Goal: Transaction & Acquisition: Book appointment/travel/reservation

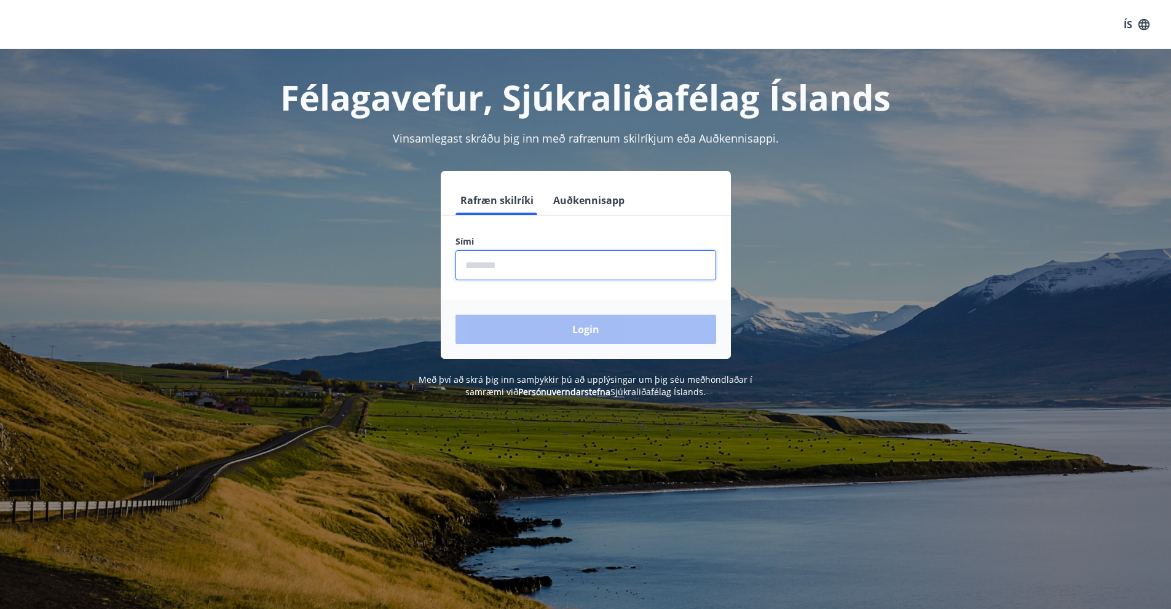
click at [550, 271] on input "phone" at bounding box center [585, 265] width 261 height 30
type input "********"
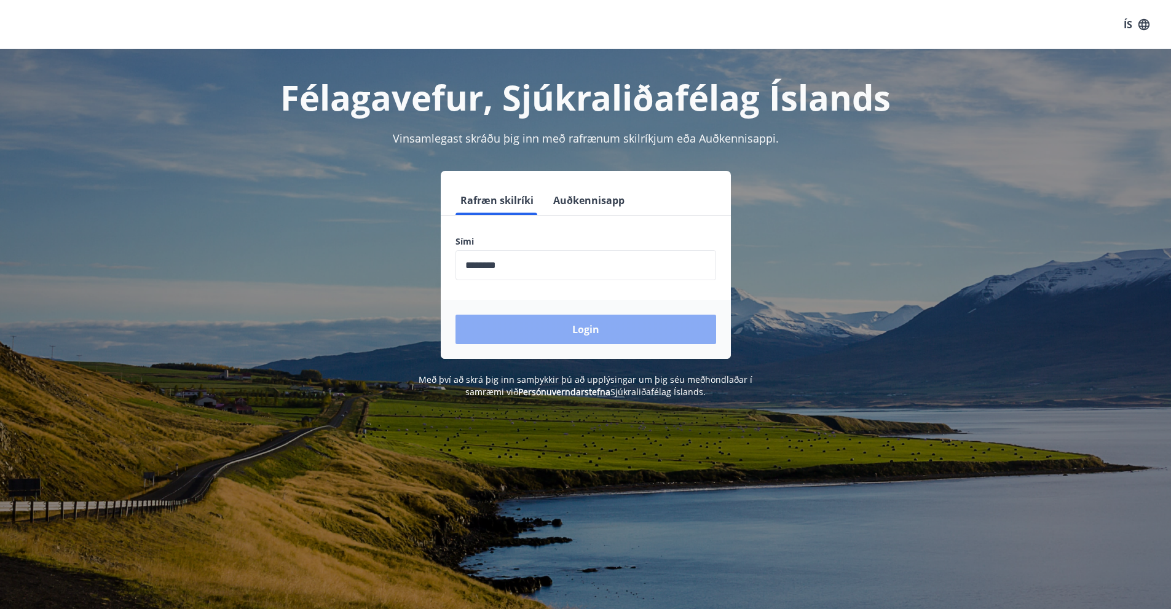
click at [559, 321] on button "Login" at bounding box center [585, 330] width 261 height 30
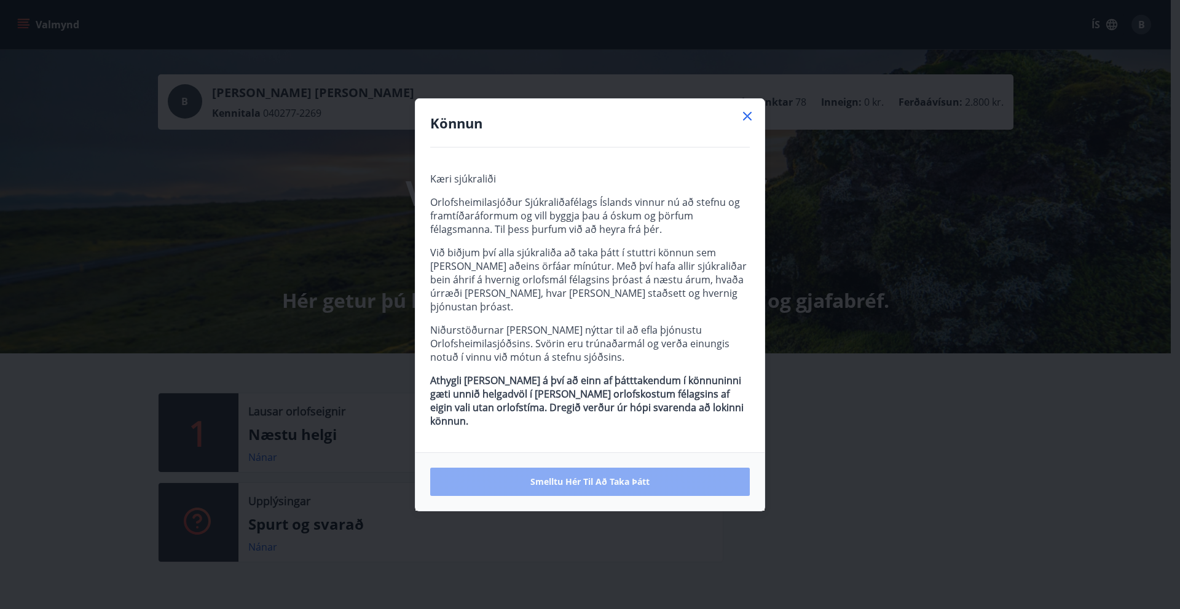
click at [633, 476] on span "Smelltu hér til að taka þátt" at bounding box center [589, 482] width 119 height 12
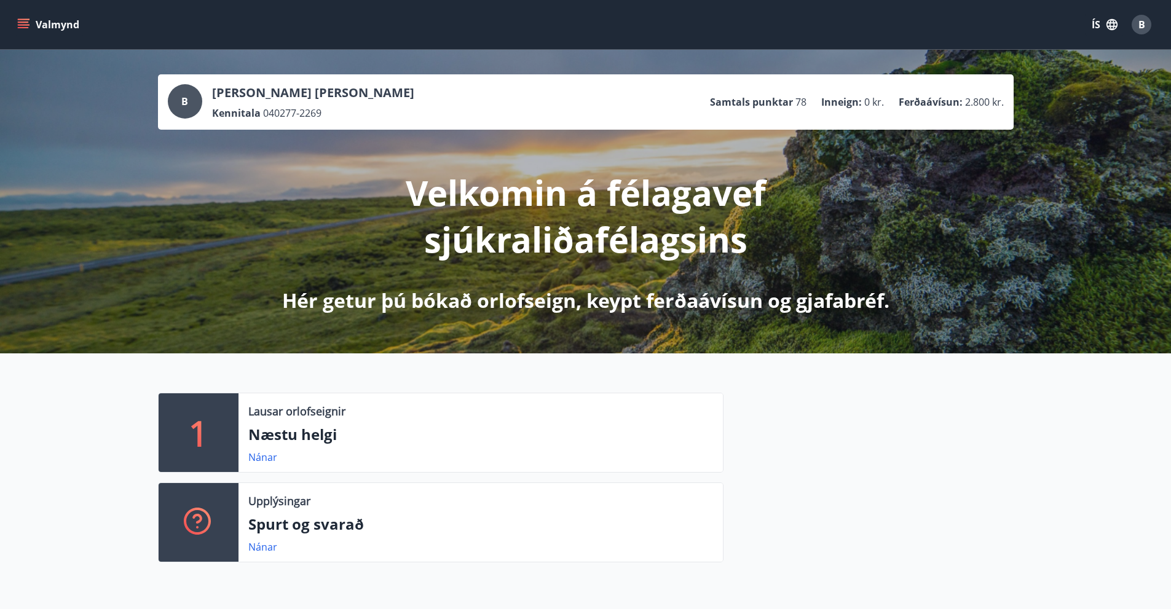
click at [1146, 25] on div "B" at bounding box center [1142, 25] width 20 height 20
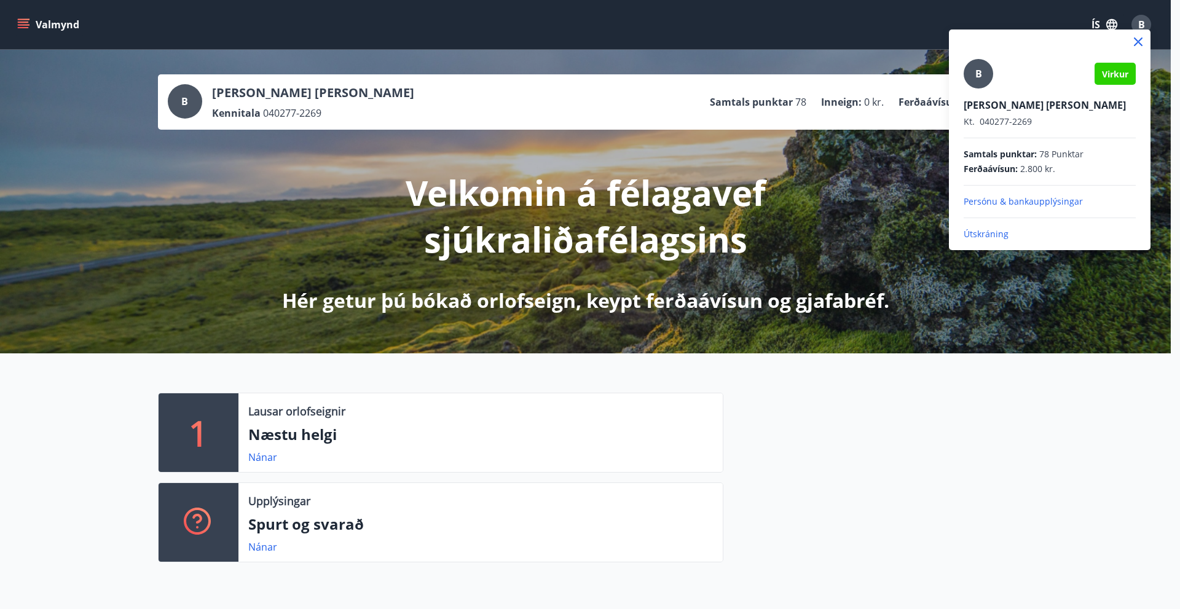
click at [993, 231] on p "Útskráning" at bounding box center [1050, 234] width 172 height 12
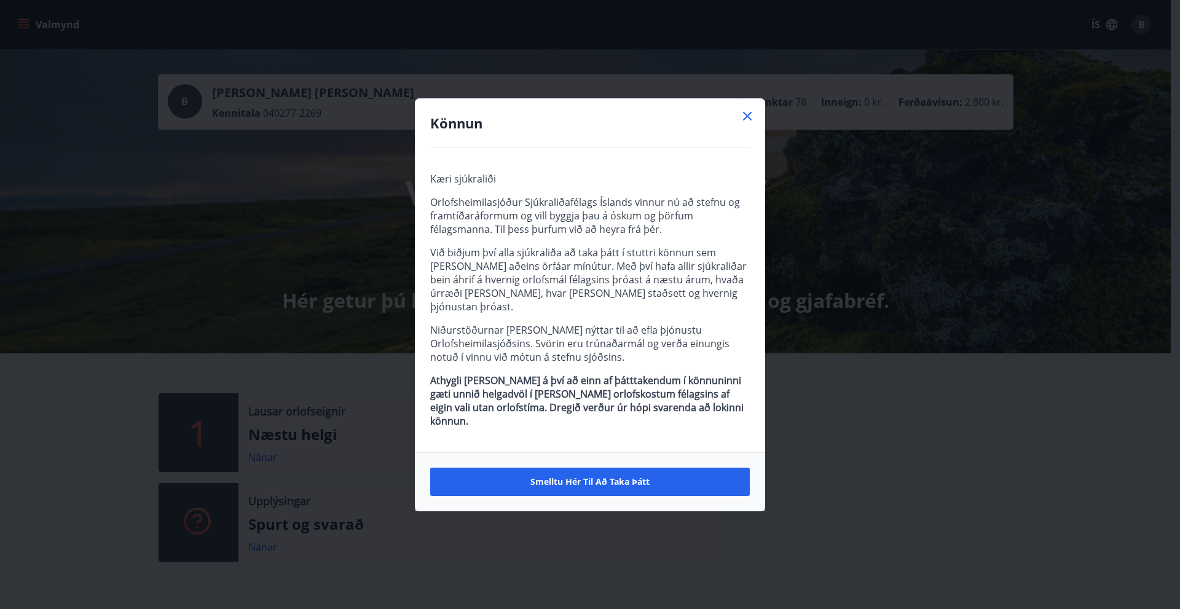
click at [731, 132] on h4 "Könnun" at bounding box center [590, 123] width 320 height 18
click at [751, 124] on icon at bounding box center [747, 116] width 15 height 15
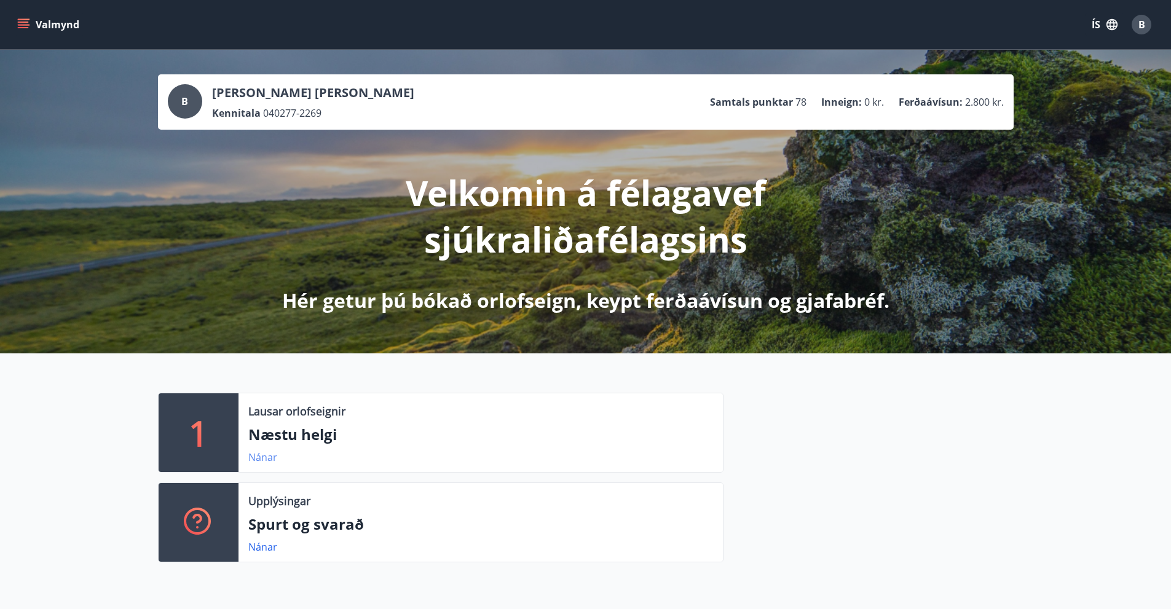
click at [261, 459] on link "Nánar" at bounding box center [262, 458] width 29 height 14
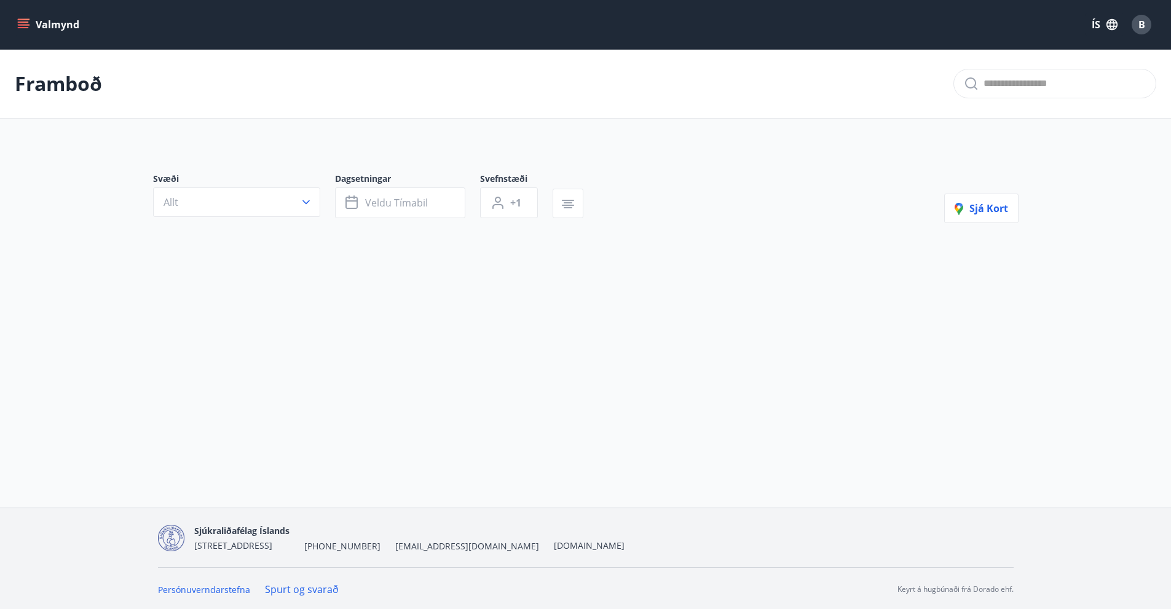
type input "*"
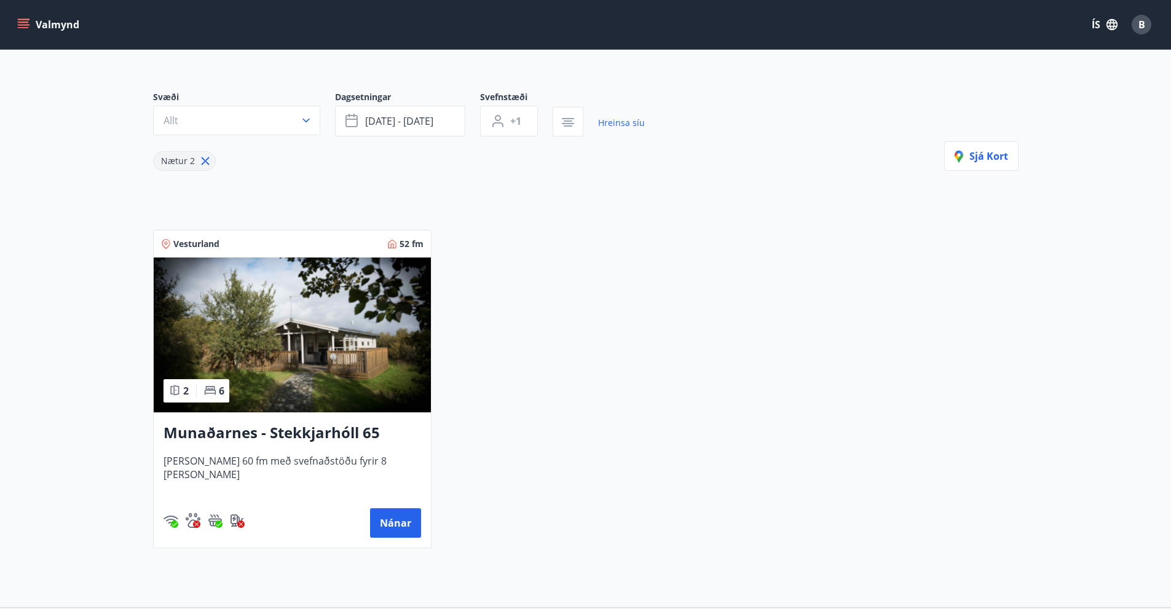
scroll to position [61, 0]
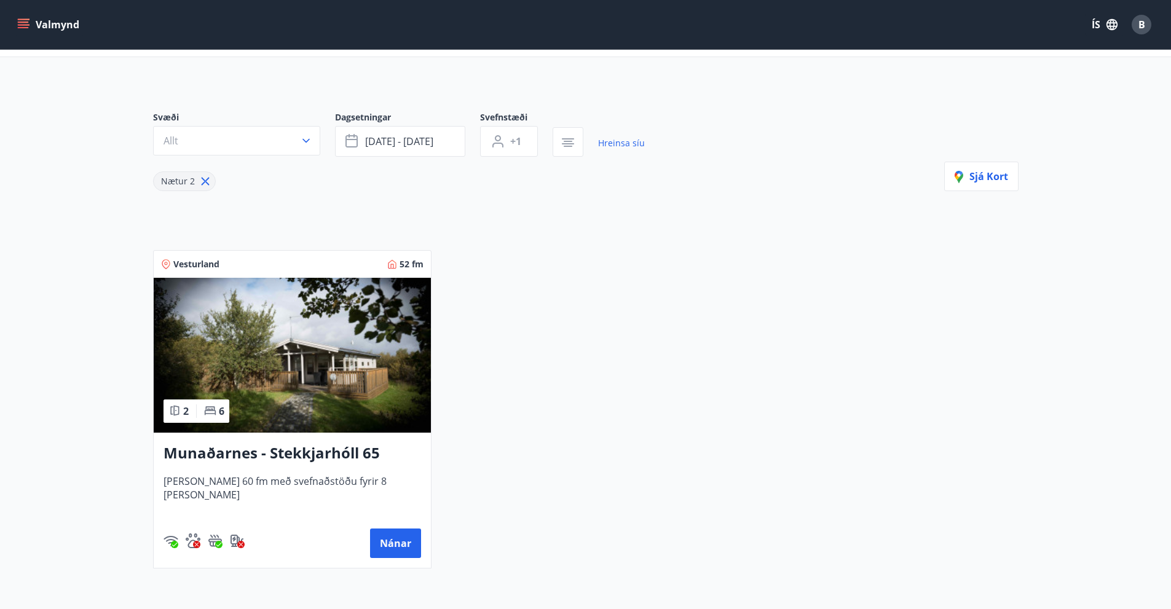
click at [310, 391] on img at bounding box center [292, 355] width 277 height 155
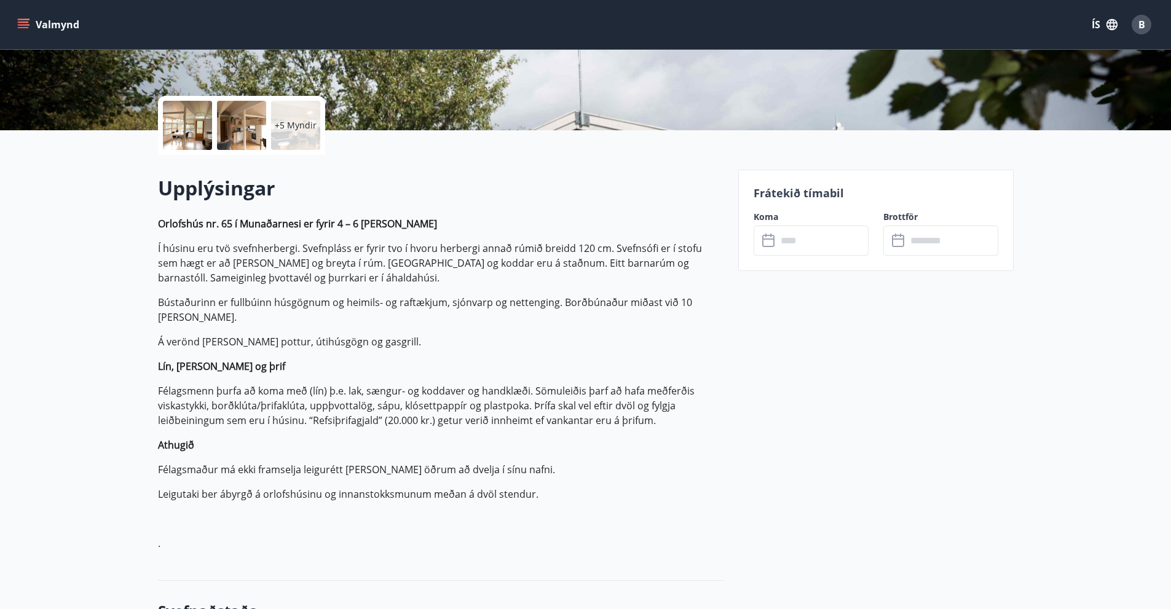
scroll to position [246, 0]
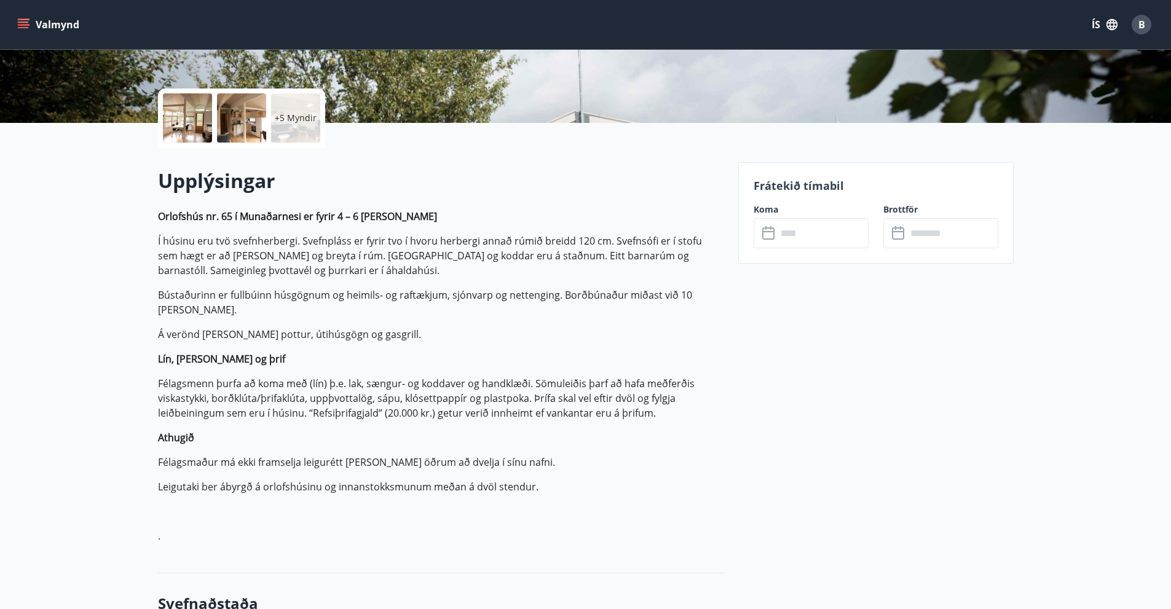
click at [830, 239] on input "text" at bounding box center [823, 233] width 92 height 30
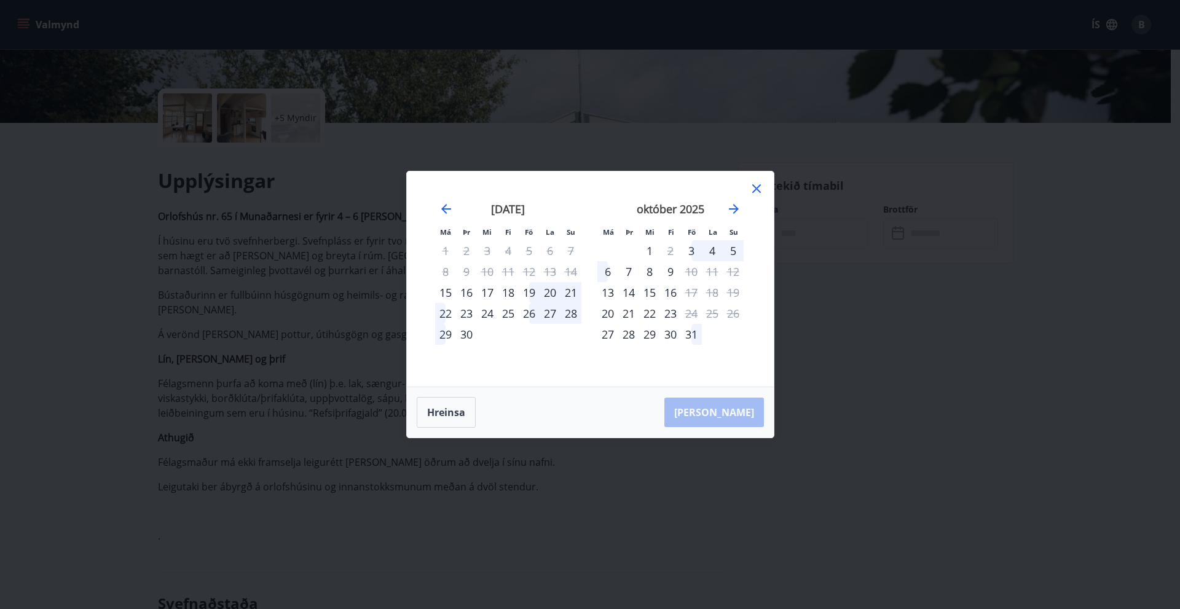
click at [757, 187] on icon at bounding box center [756, 188] width 9 height 9
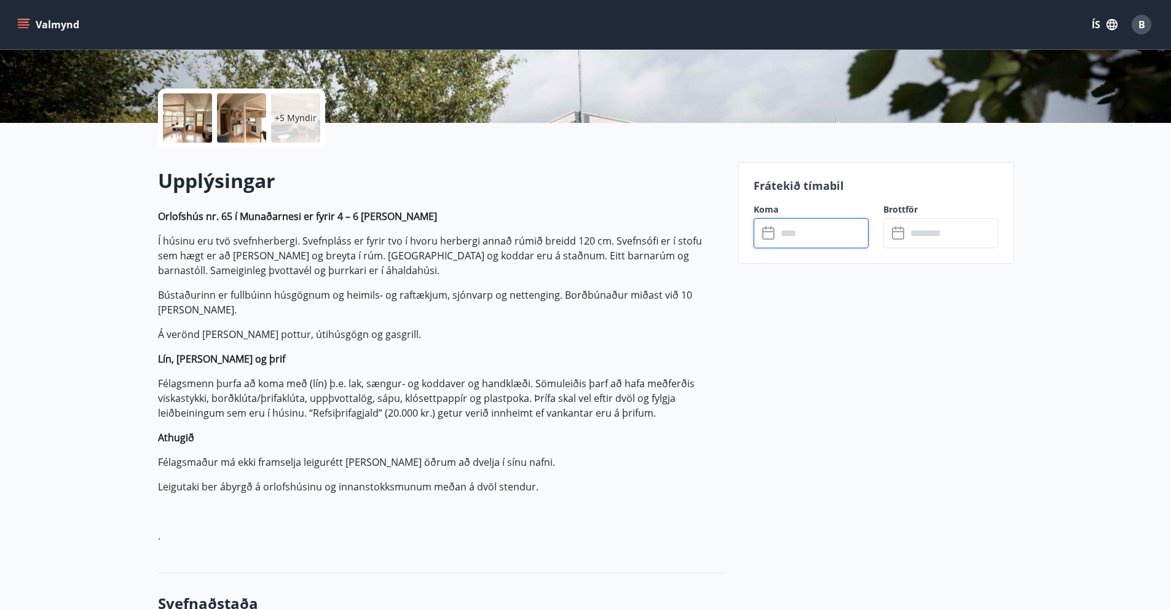
click at [826, 232] on input "text" at bounding box center [823, 233] width 92 height 30
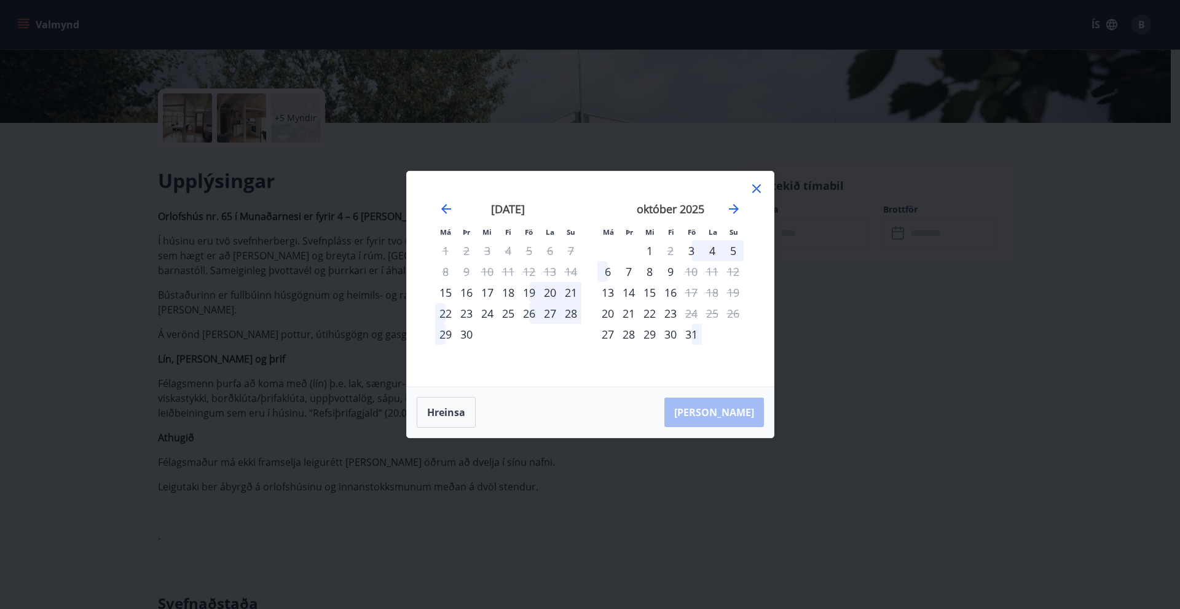
click at [759, 183] on icon at bounding box center [756, 188] width 15 height 15
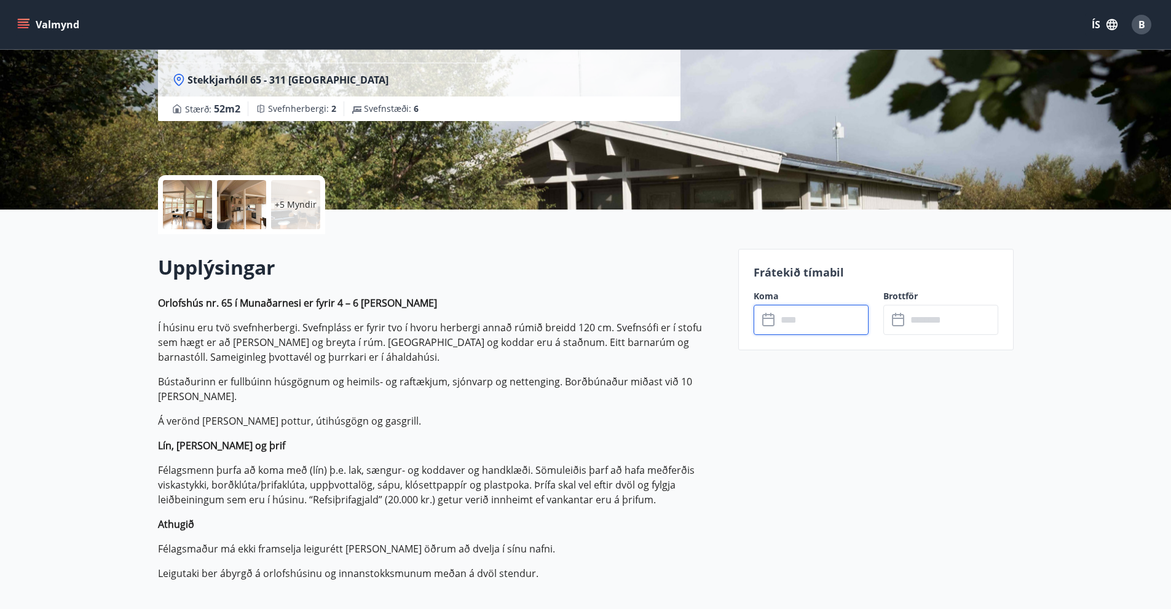
scroll to position [0, 0]
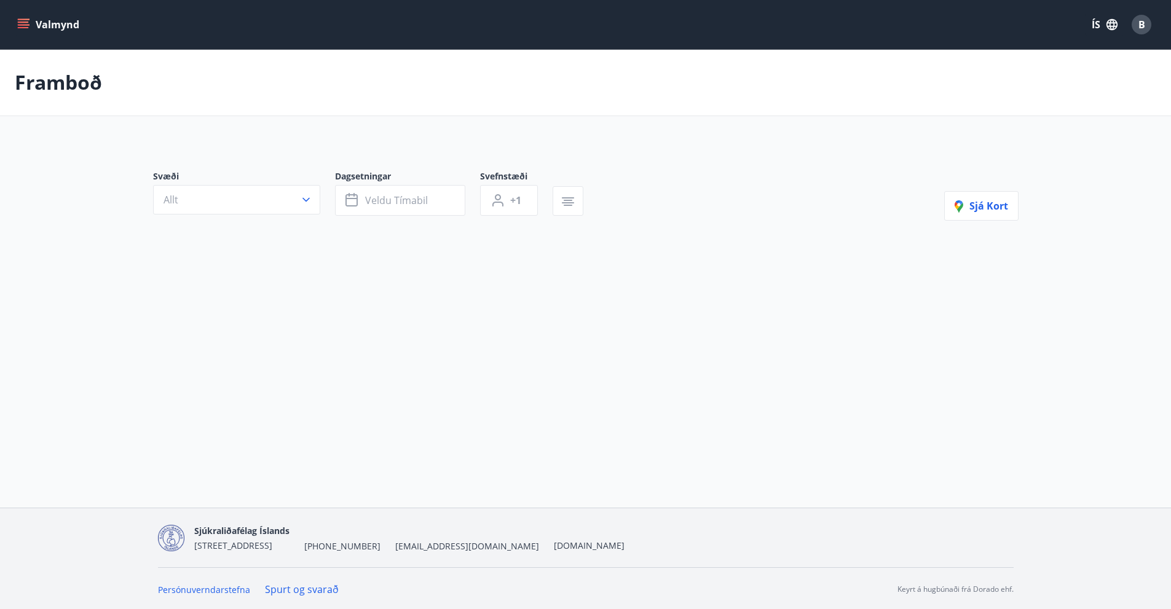
type input "*"
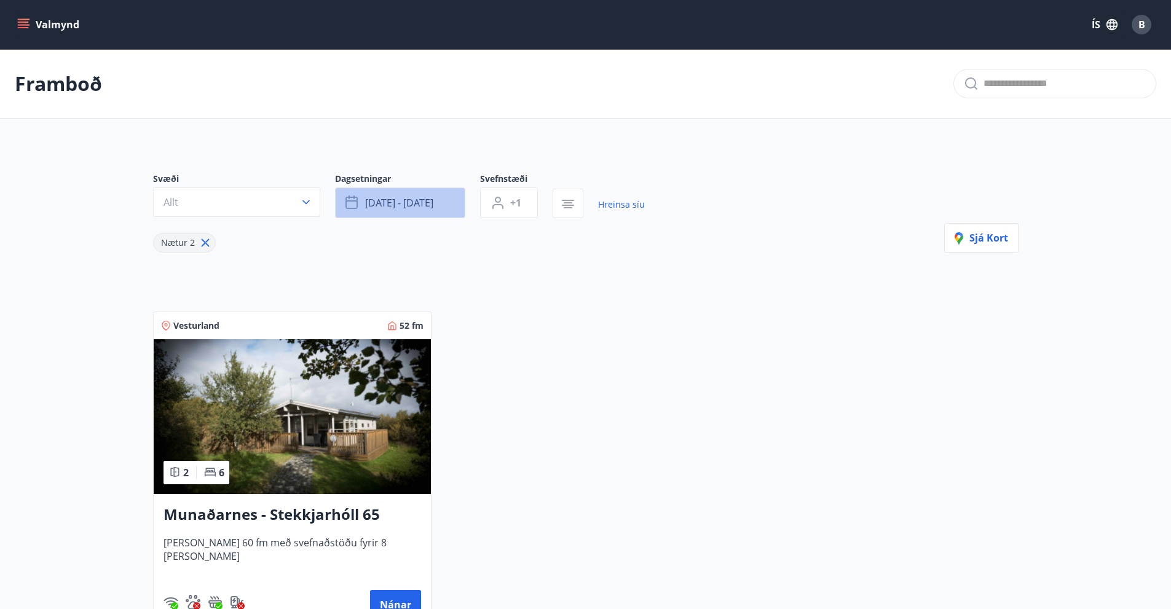
click at [408, 195] on button "[DATE] - [DATE]" at bounding box center [400, 202] width 130 height 31
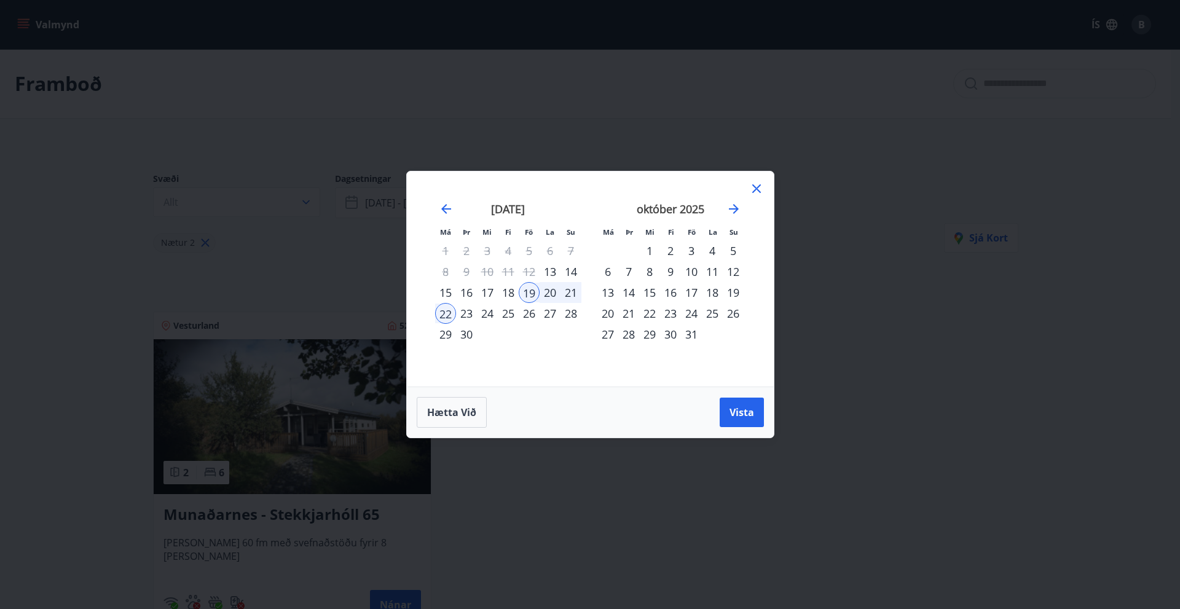
click at [688, 293] on div "17" at bounding box center [691, 292] width 21 height 21
click at [656, 311] on div "22" at bounding box center [649, 313] width 21 height 21
click at [746, 410] on span "Vista" at bounding box center [742, 413] width 25 height 14
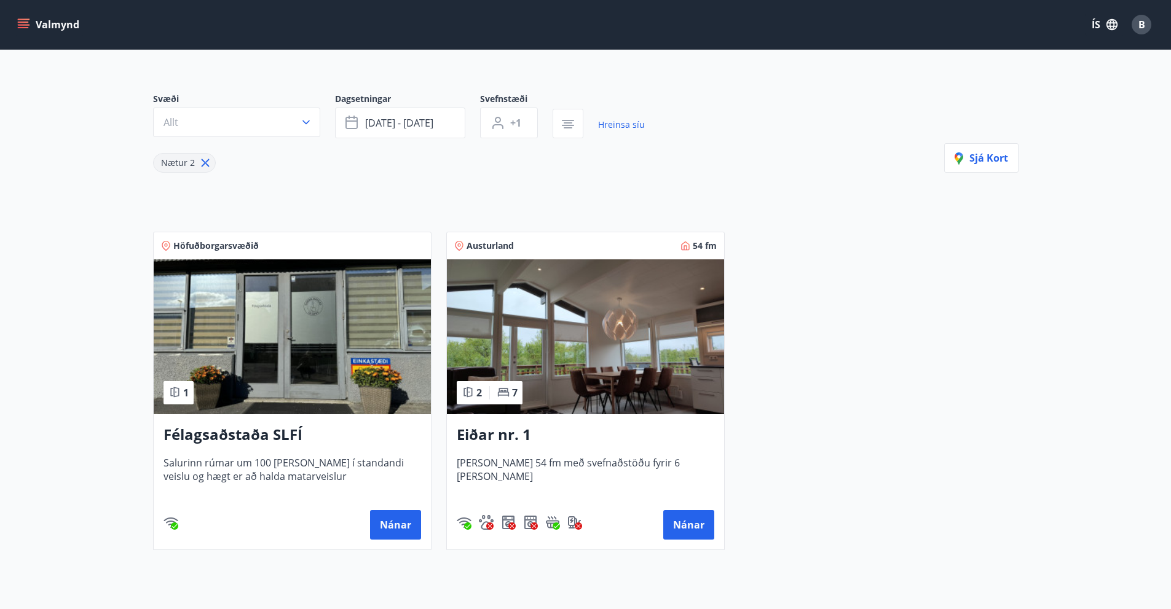
scroll to position [183, 0]
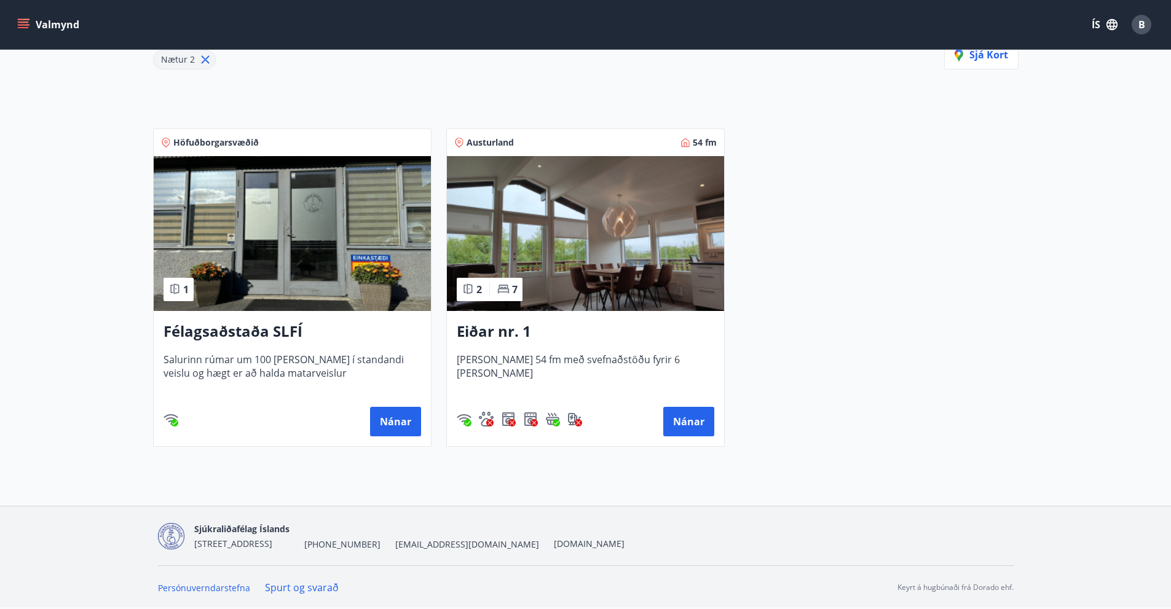
click at [619, 267] on img at bounding box center [585, 233] width 277 height 155
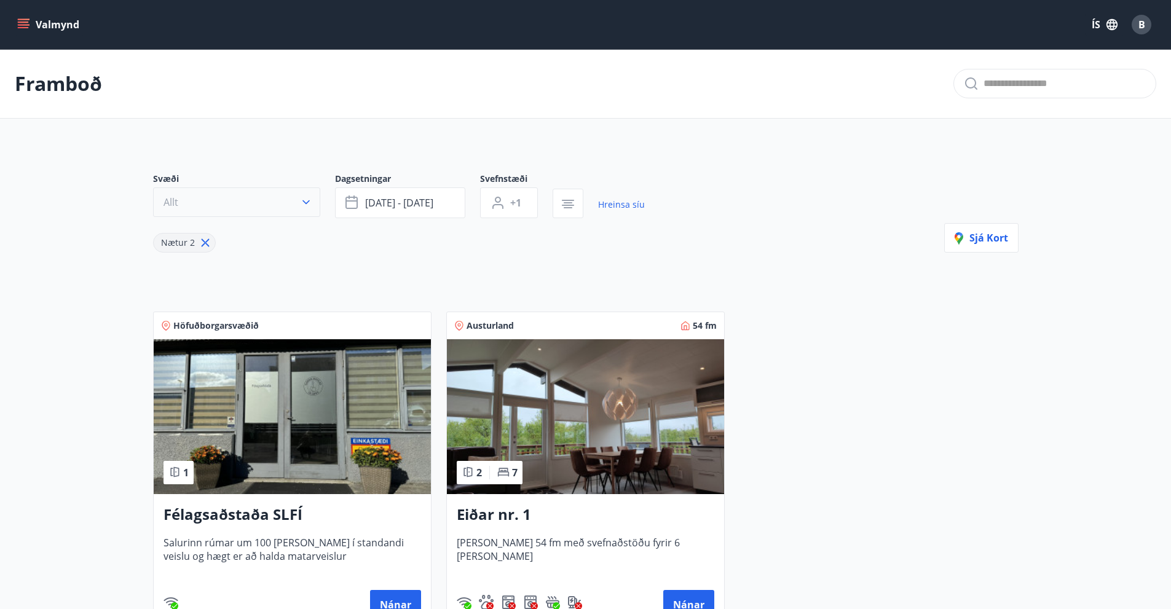
click at [308, 201] on icon "button" at bounding box center [305, 202] width 7 height 4
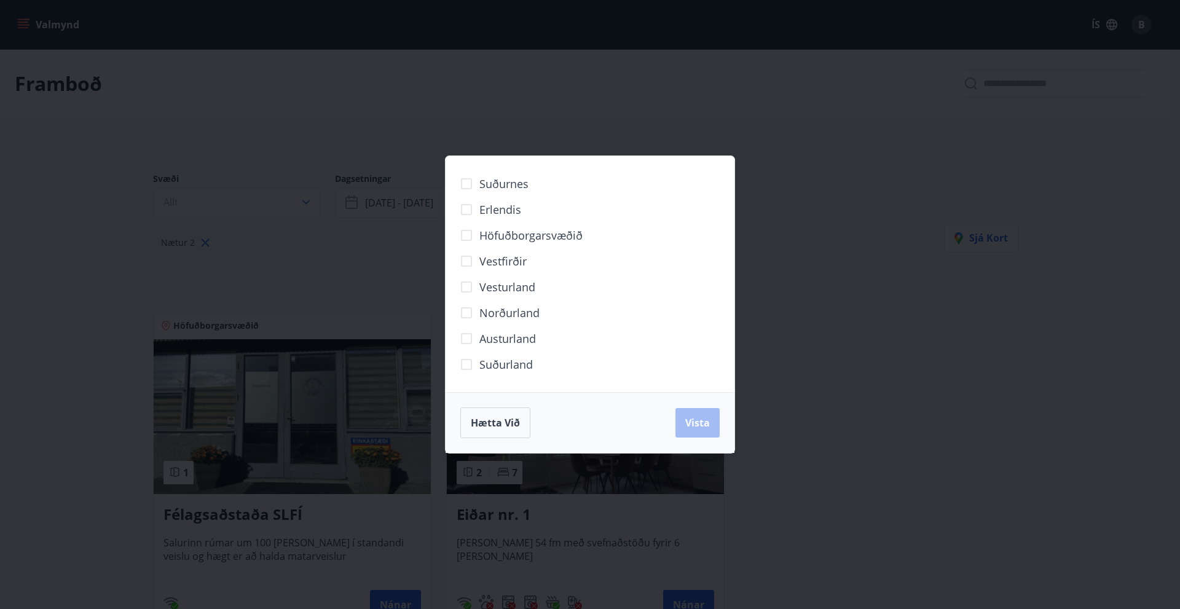
click at [268, 270] on div "Suðurnes Erlendis Höfuðborgarsvæðið [GEOGRAPHIC_DATA] [GEOGRAPHIC_DATA] [GEOGRA…" at bounding box center [590, 304] width 1180 height 609
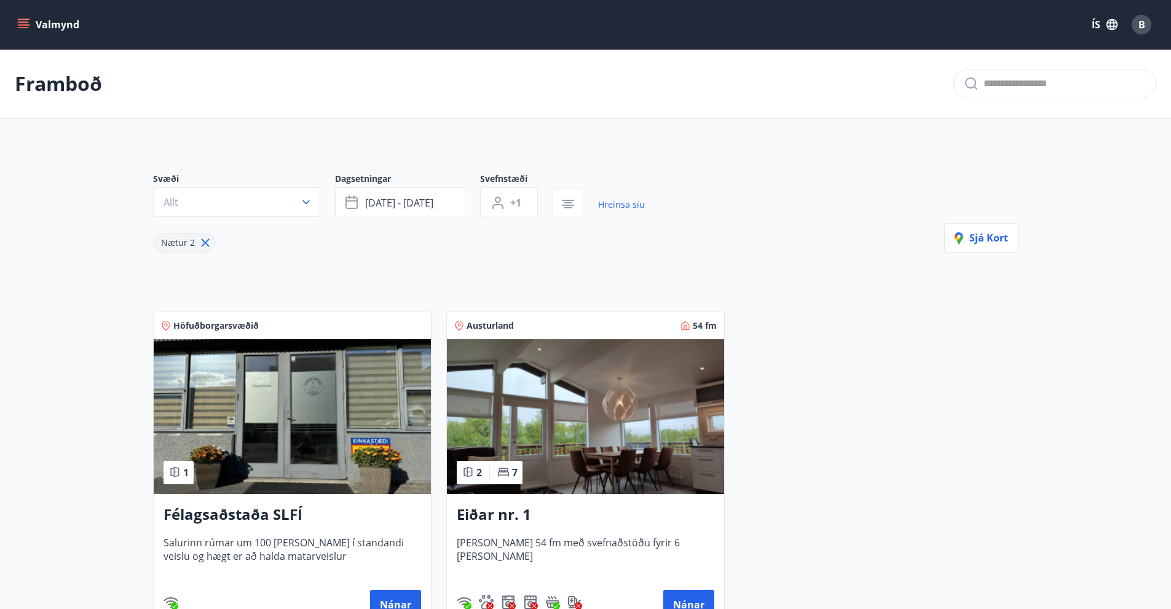
click at [173, 241] on span "Nætur 2" at bounding box center [178, 243] width 34 height 12
click at [307, 202] on icon "button" at bounding box center [306, 202] width 12 height 12
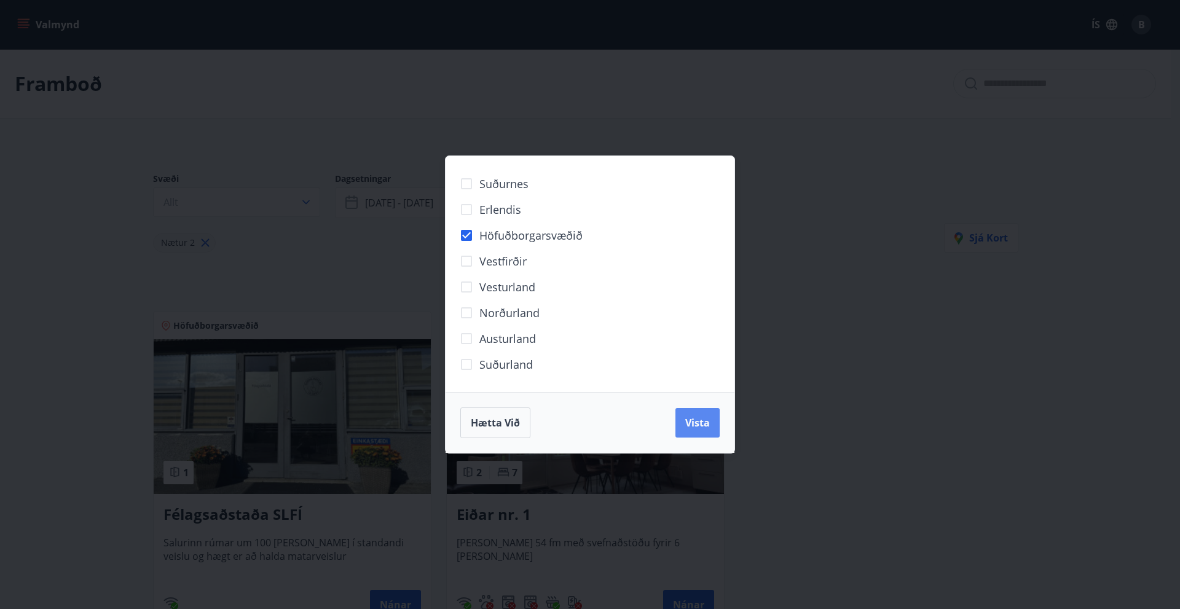
click at [706, 420] on span "Vista" at bounding box center [697, 423] width 25 height 14
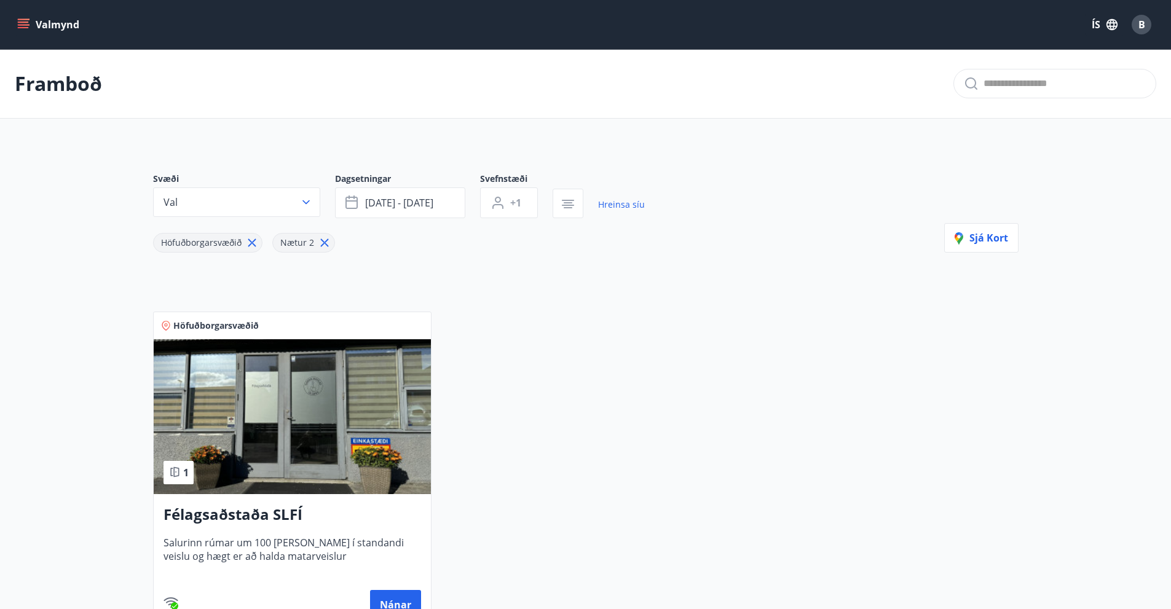
click at [25, 24] on icon "menu" at bounding box center [23, 24] width 12 height 12
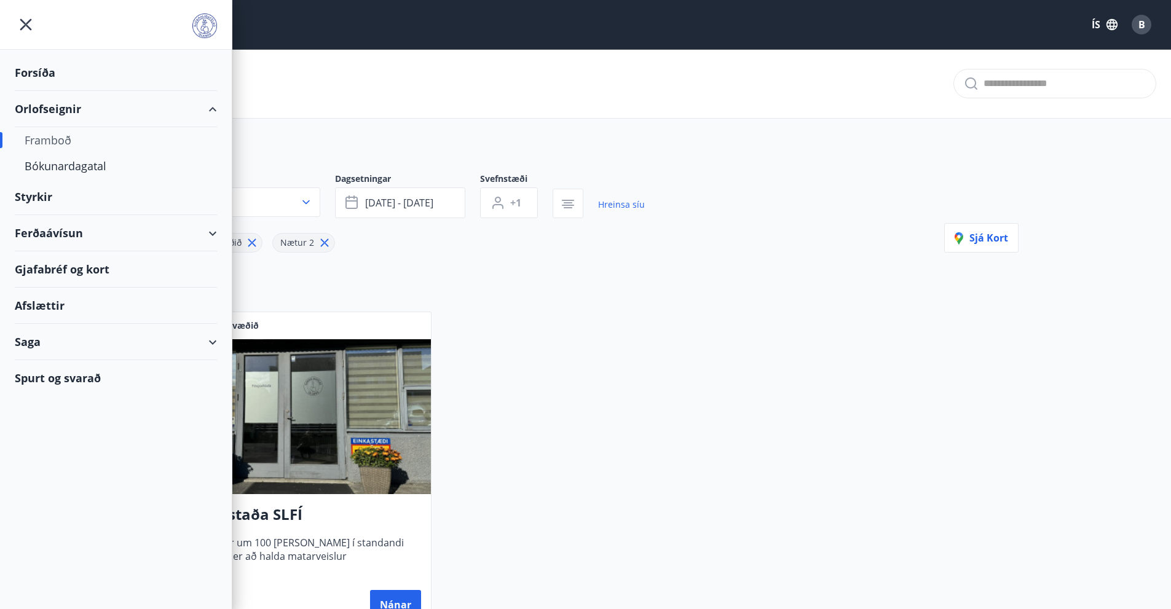
click at [39, 143] on div "Framboð" at bounding box center [116, 140] width 183 height 26
type input "*"
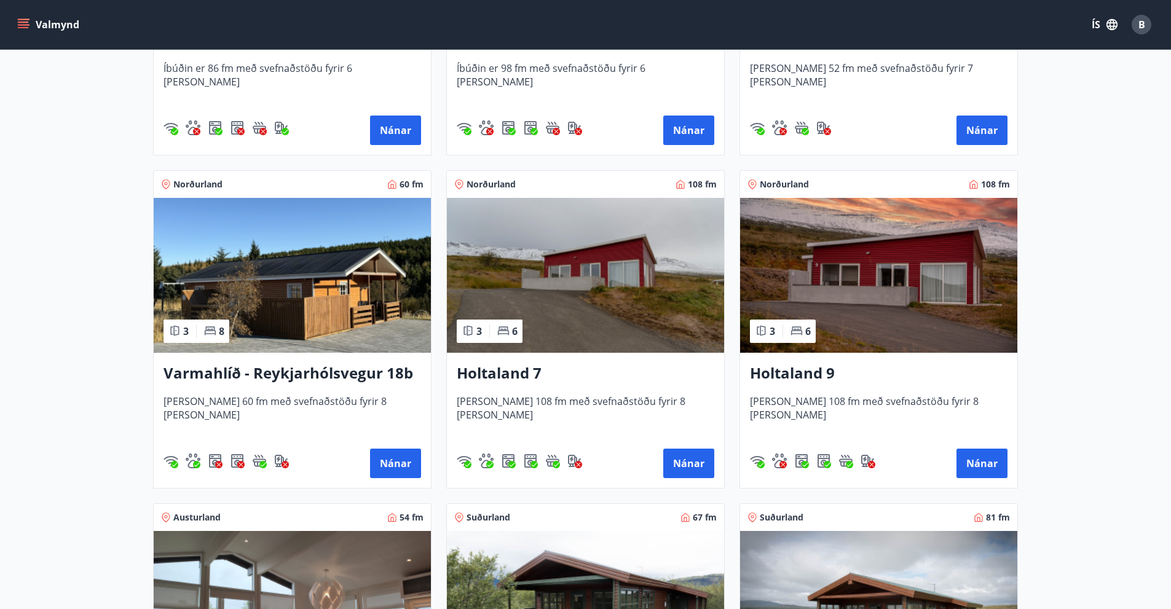
scroll to position [1106, 0]
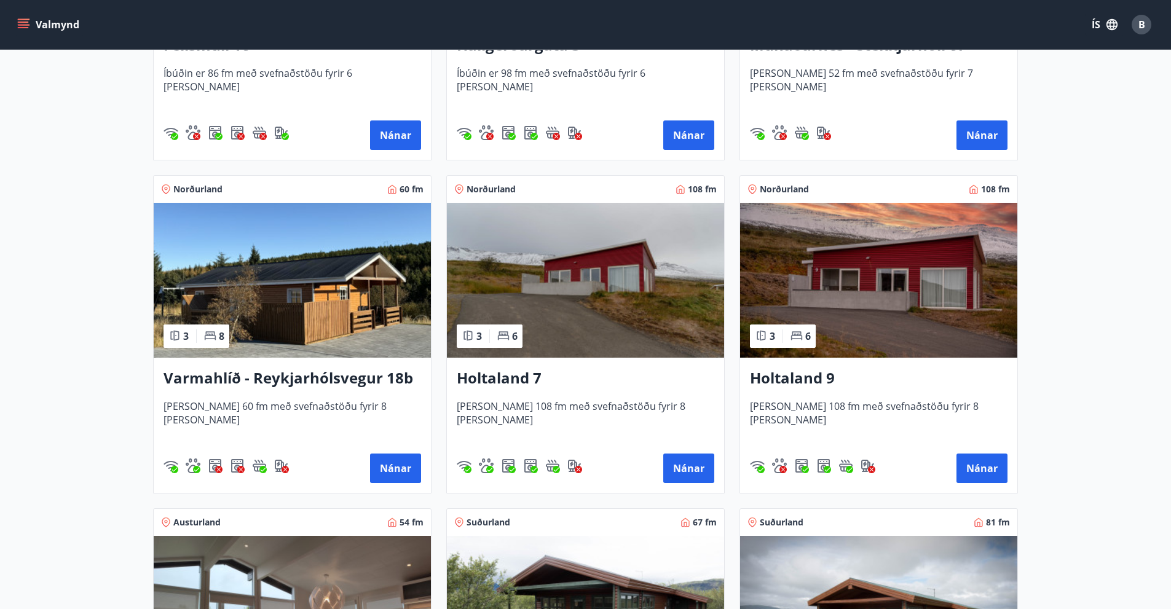
click at [506, 273] on img at bounding box center [585, 280] width 277 height 155
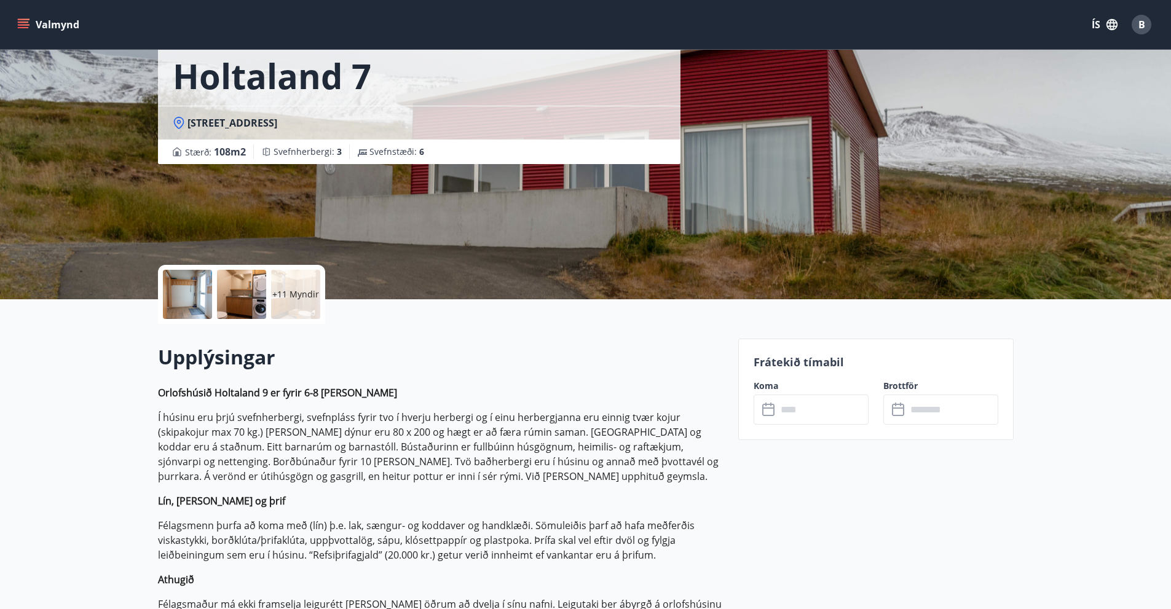
scroll to position [123, 0]
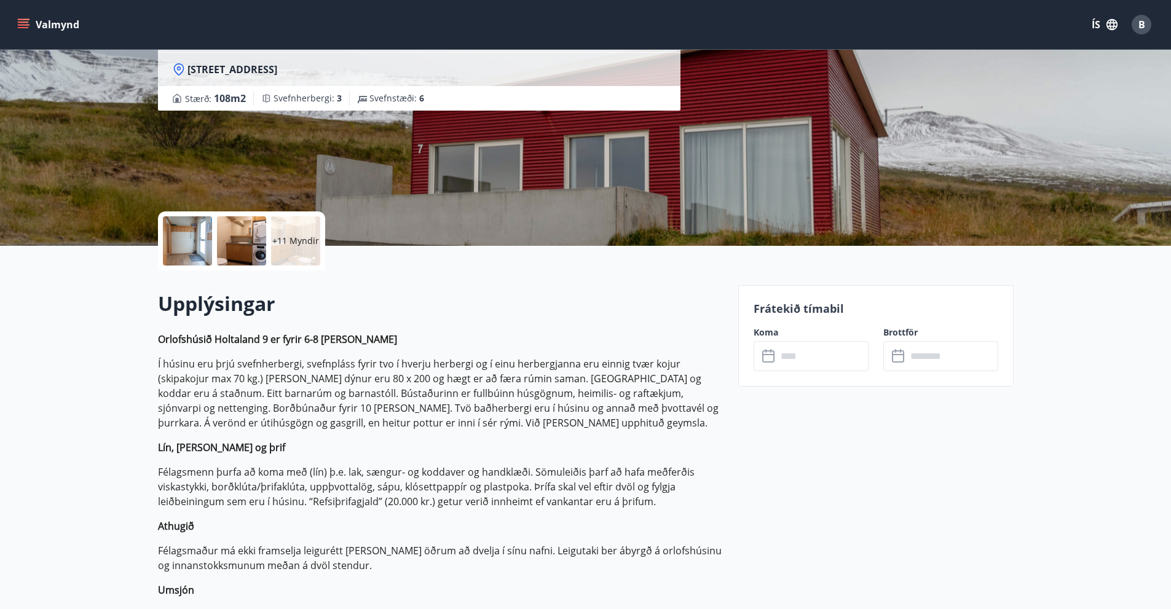
click at [771, 363] on icon at bounding box center [769, 356] width 15 height 15
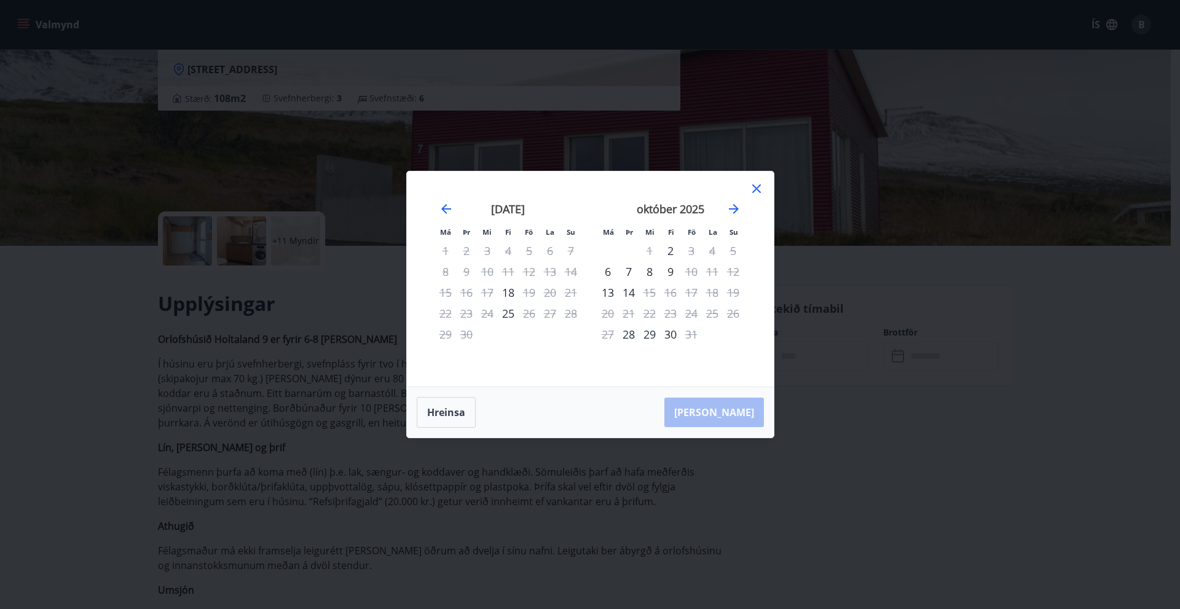
click at [755, 193] on icon at bounding box center [756, 188] width 15 height 15
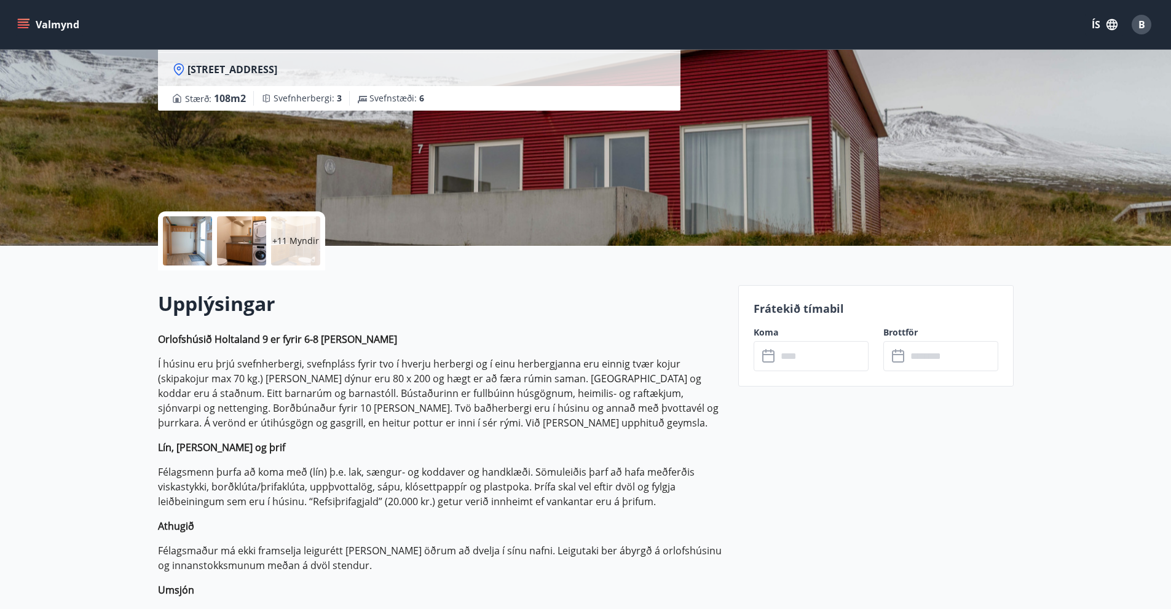
scroll to position [0, 0]
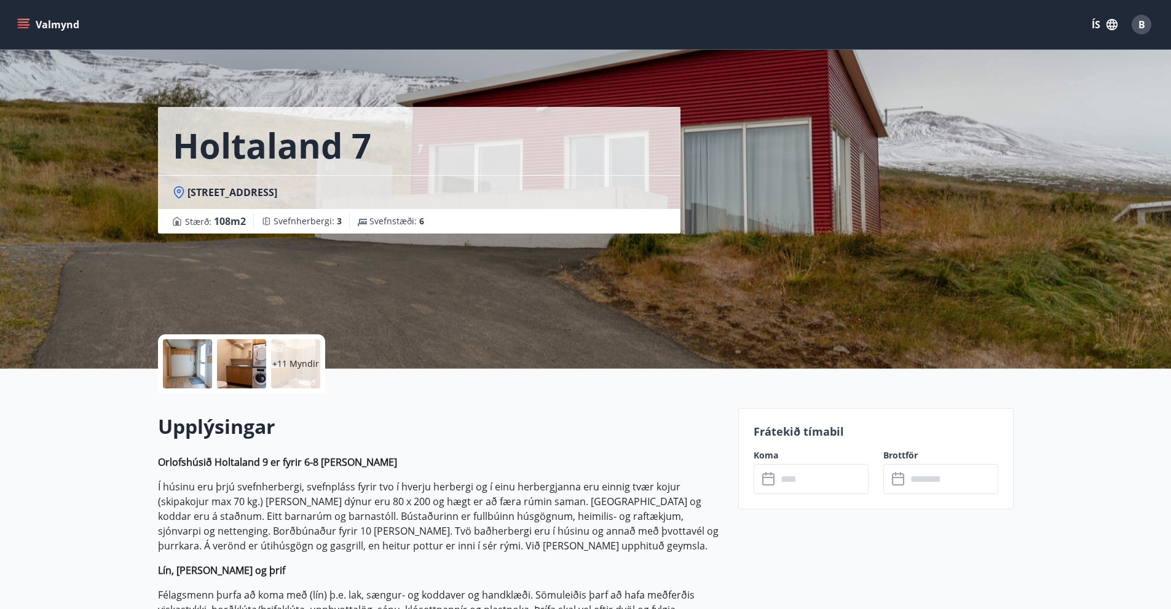
click at [25, 23] on icon "menu" at bounding box center [23, 24] width 12 height 12
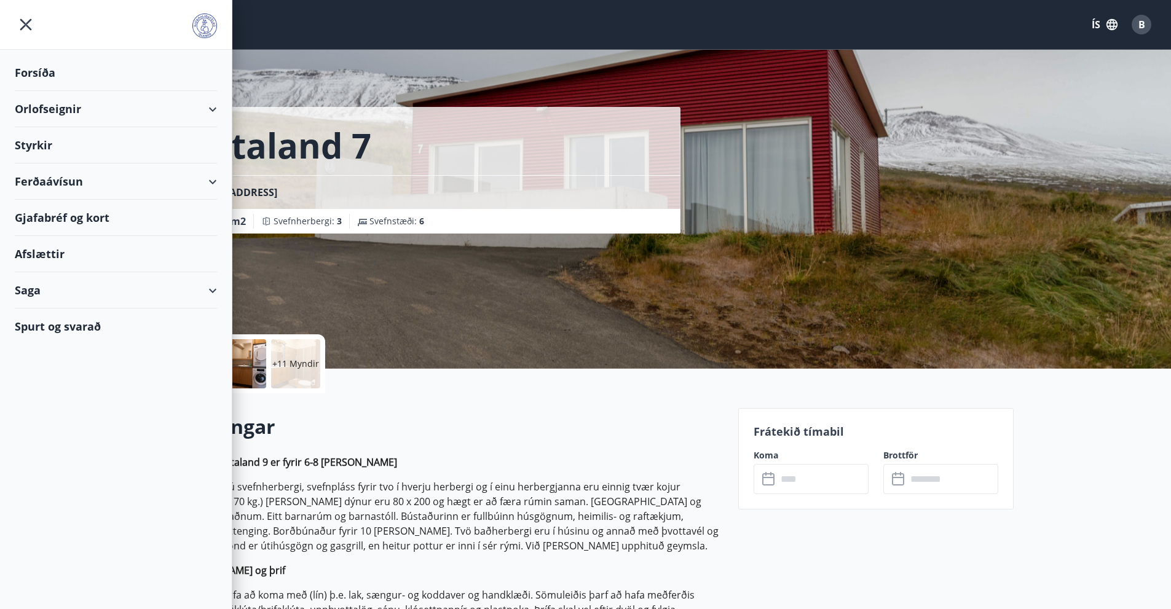
click at [42, 109] on div "Orlofseignir" at bounding box center [116, 109] width 202 height 36
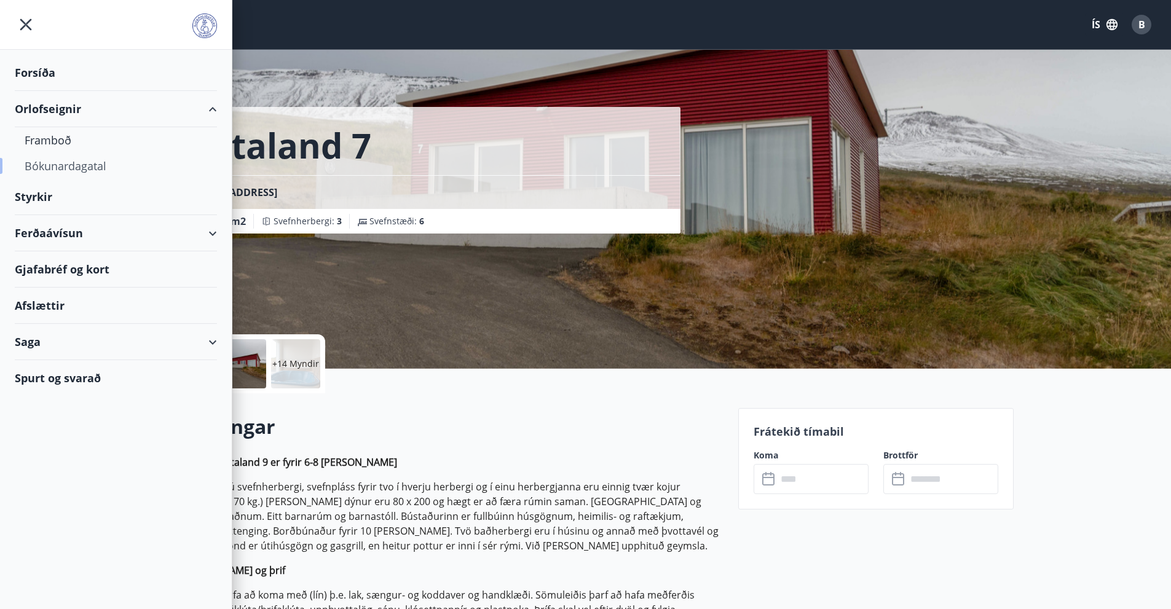
click at [65, 168] on div "Bókunardagatal" at bounding box center [116, 166] width 183 height 26
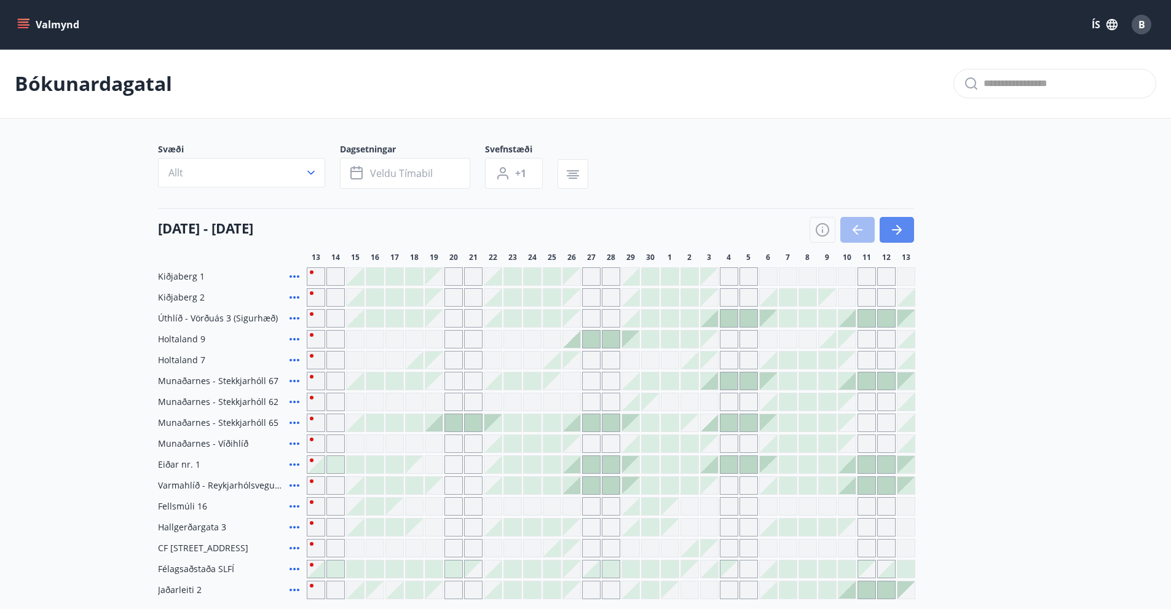
click at [896, 235] on icon "button" at bounding box center [896, 230] width 15 height 15
click at [900, 229] on icon "button" at bounding box center [899, 230] width 6 height 10
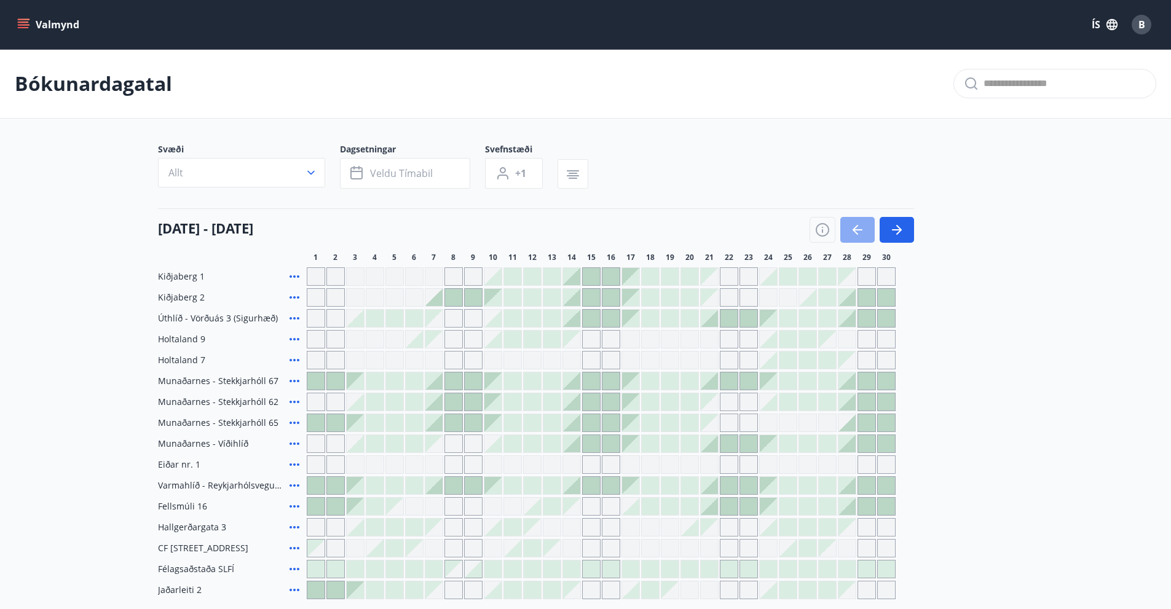
click at [861, 223] on icon "button" at bounding box center [857, 230] width 15 height 15
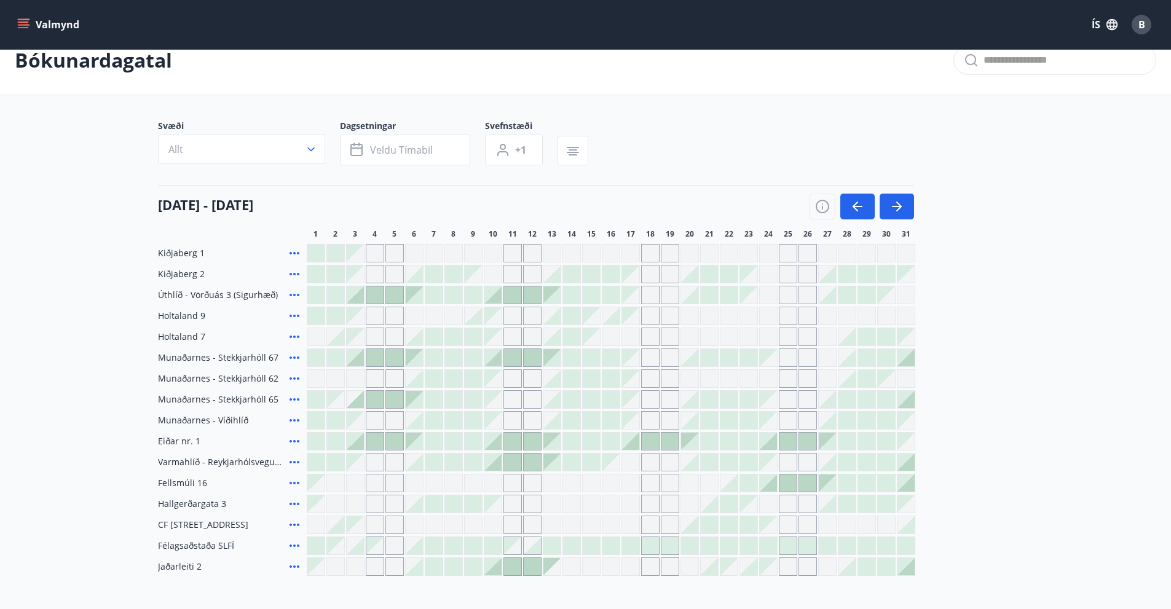
scroll to position [20, 0]
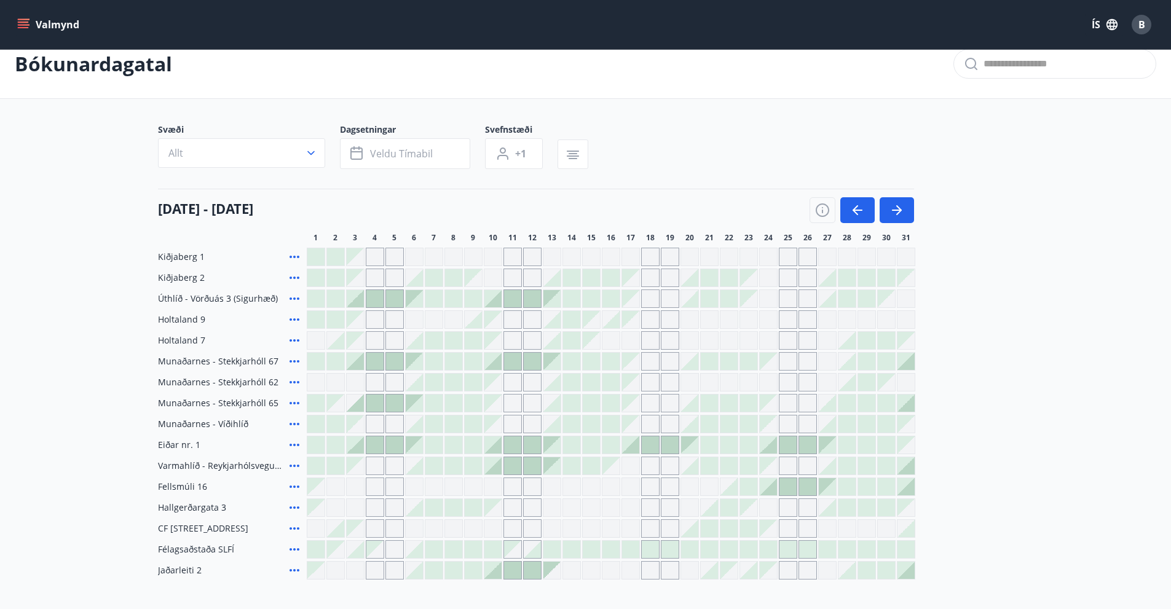
click at [30, 25] on button "Valmynd" at bounding box center [49, 25] width 69 height 22
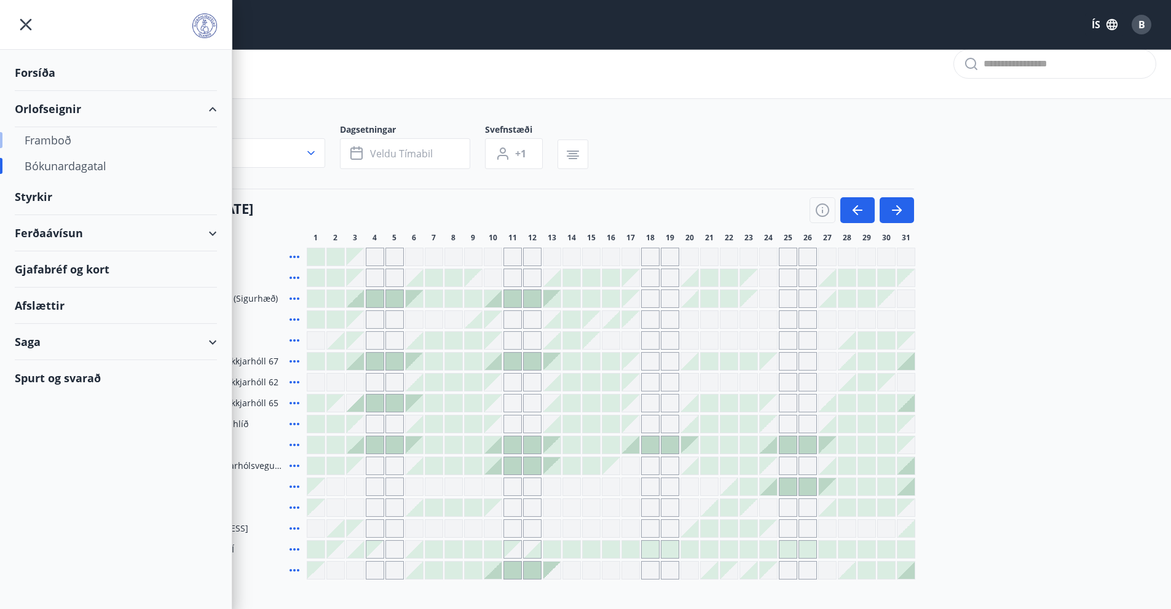
click at [55, 139] on div "Framboð" at bounding box center [116, 140] width 183 height 26
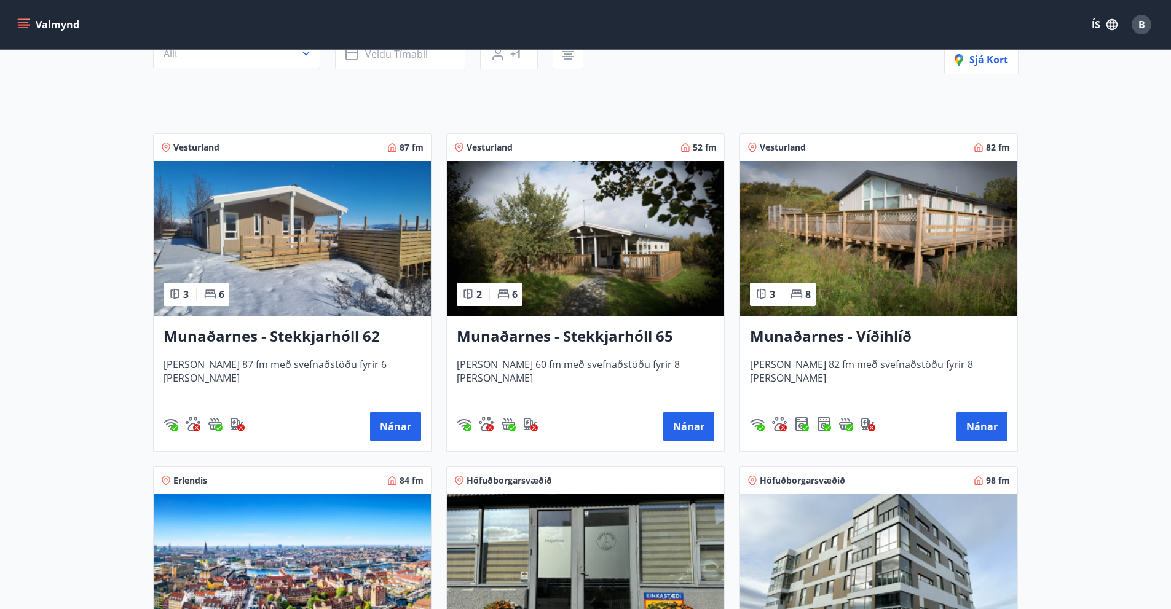
scroll to position [184, 0]
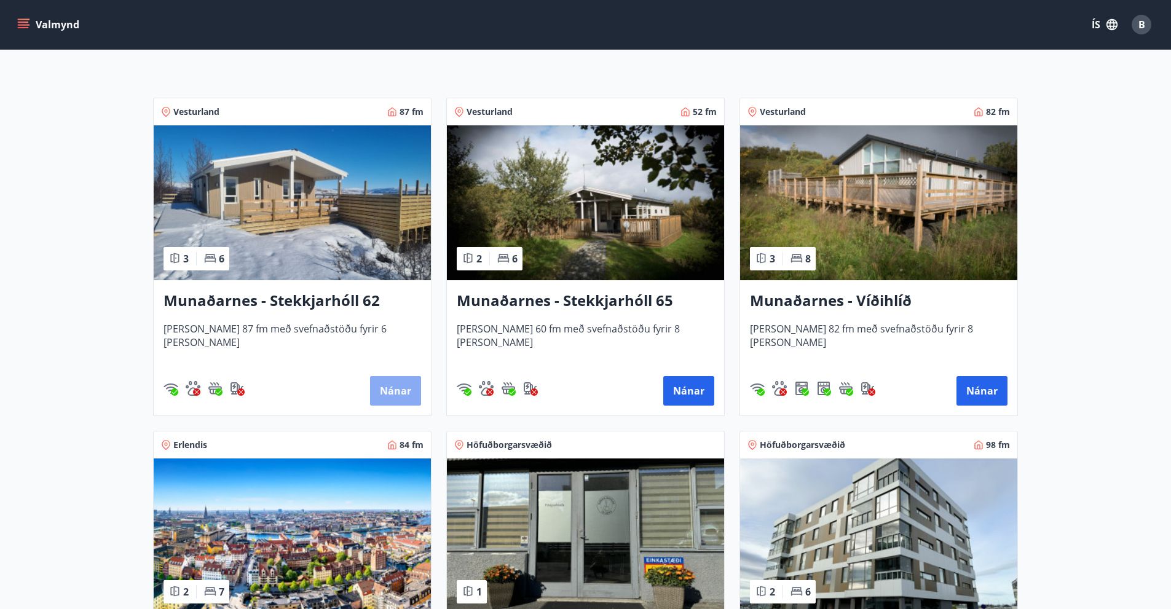
click at [387, 393] on button "Nánar" at bounding box center [395, 391] width 51 height 30
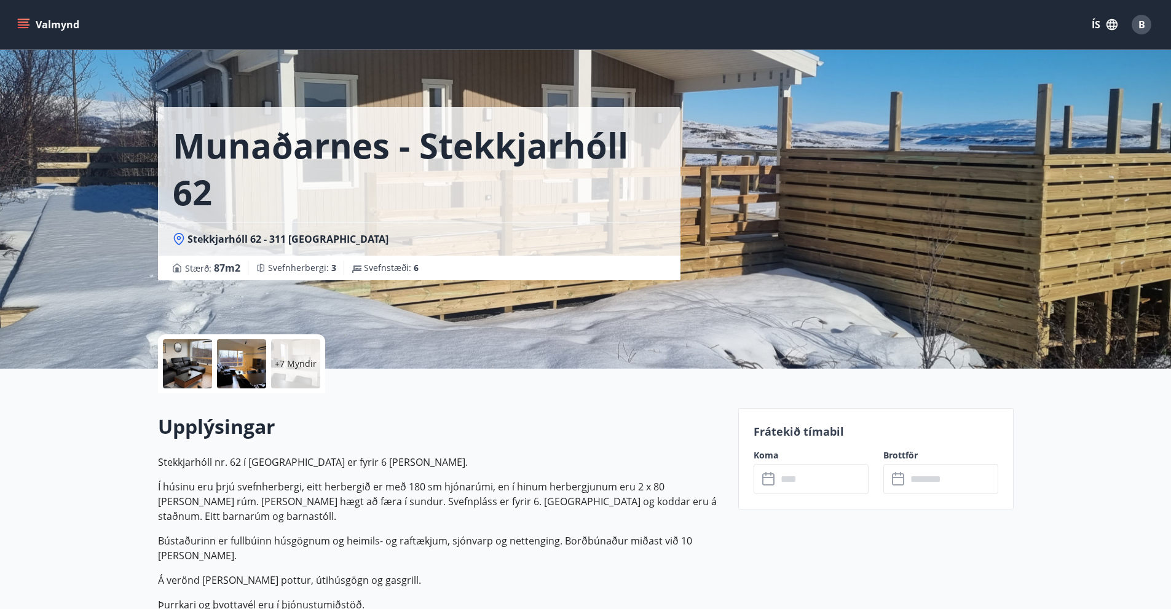
scroll to position [123, 0]
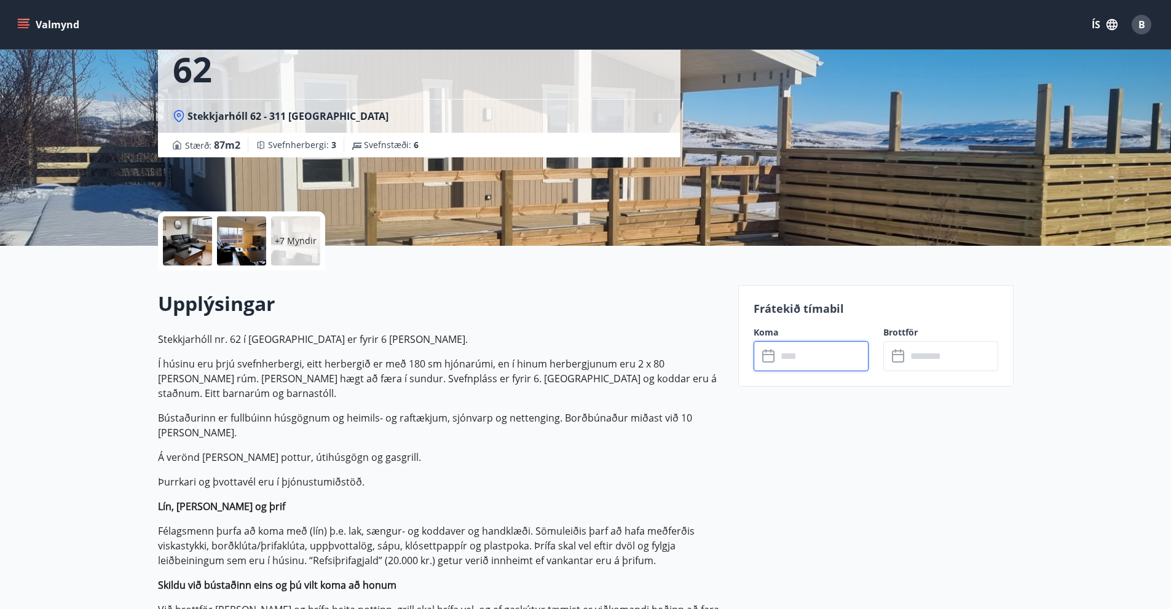
click at [789, 361] on input "text" at bounding box center [823, 356] width 92 height 30
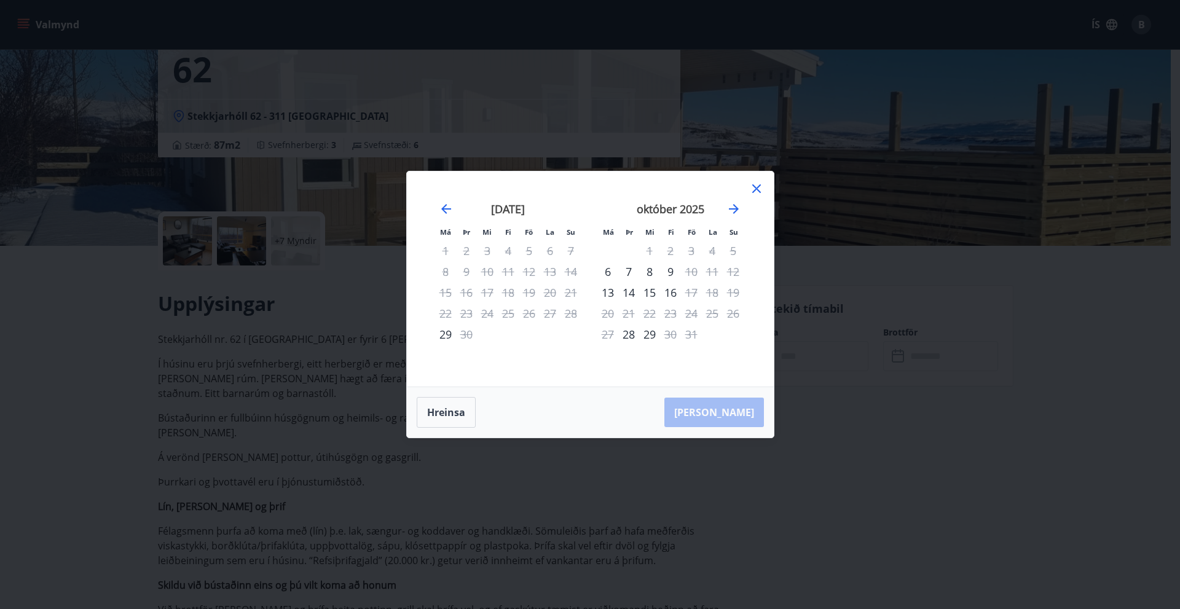
click at [759, 194] on icon at bounding box center [756, 188] width 15 height 15
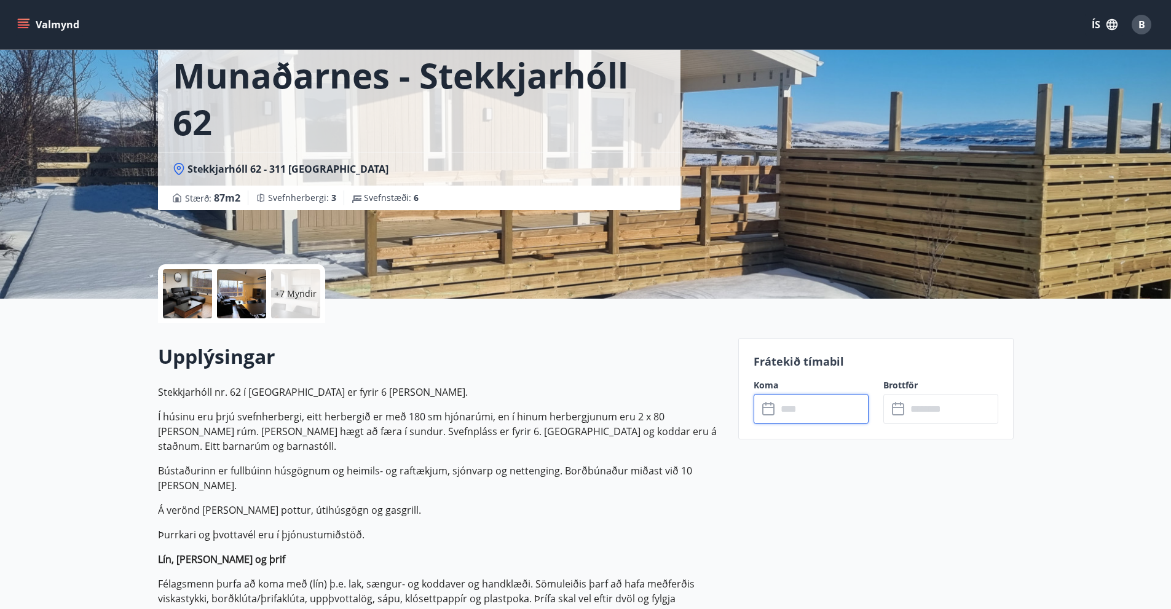
scroll to position [0, 0]
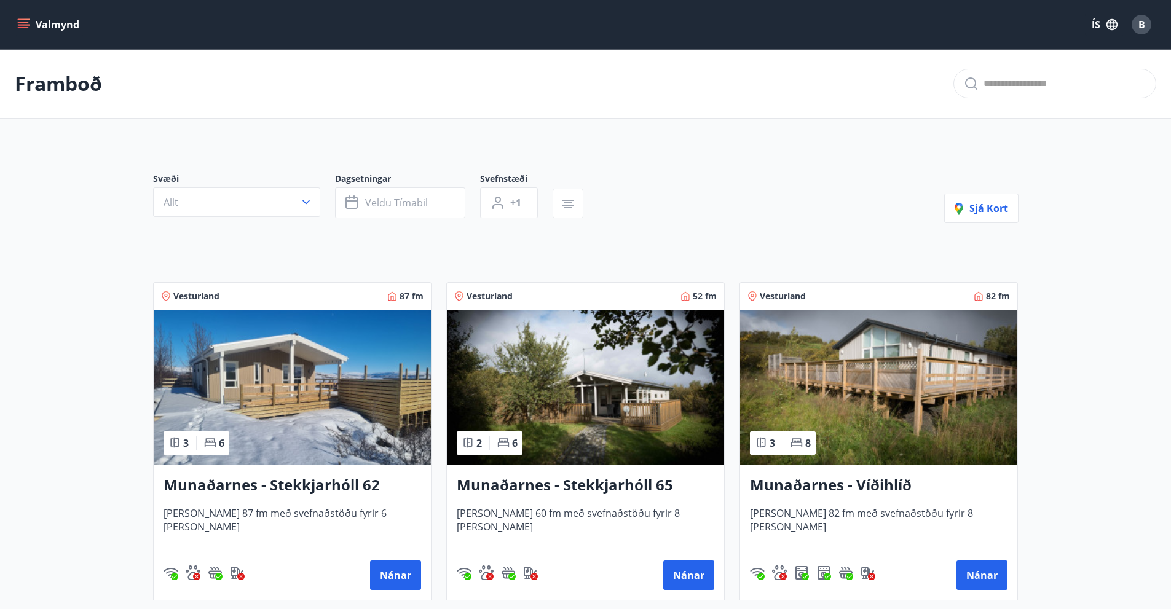
click at [611, 416] on img at bounding box center [585, 387] width 277 height 155
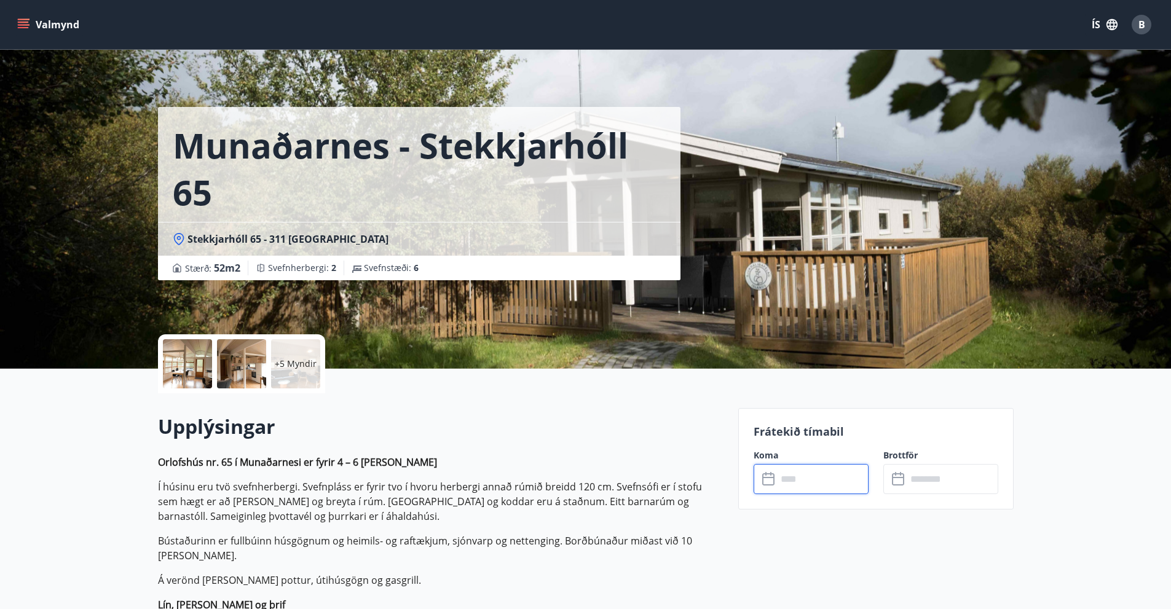
click at [802, 478] on input "text" at bounding box center [823, 479] width 92 height 30
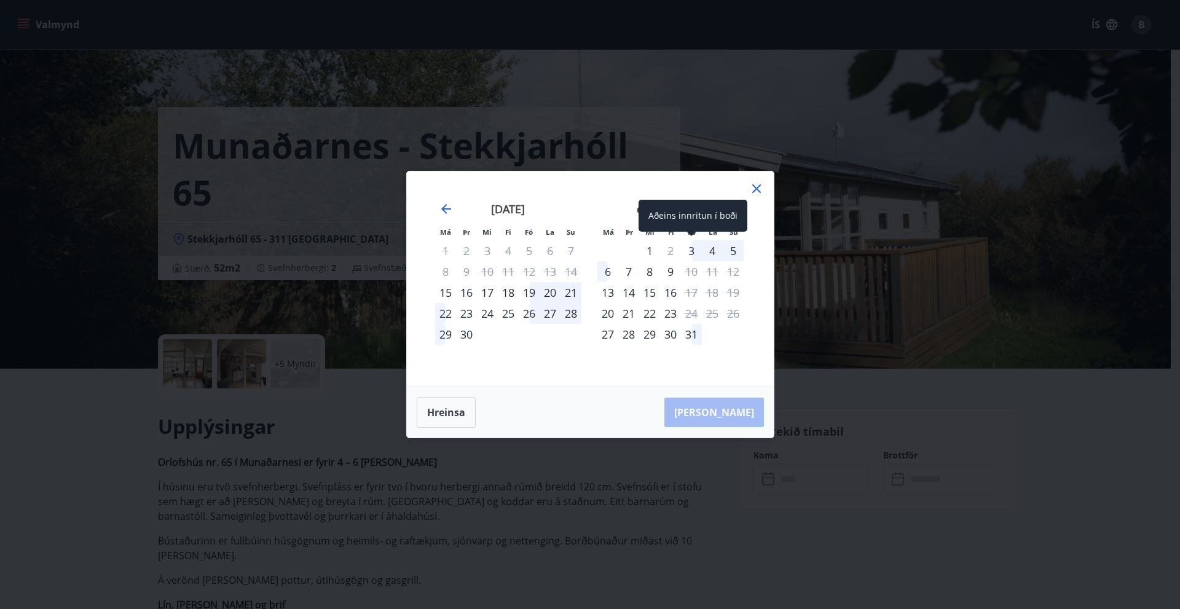
click at [694, 249] on div "3" at bounding box center [691, 250] width 21 height 21
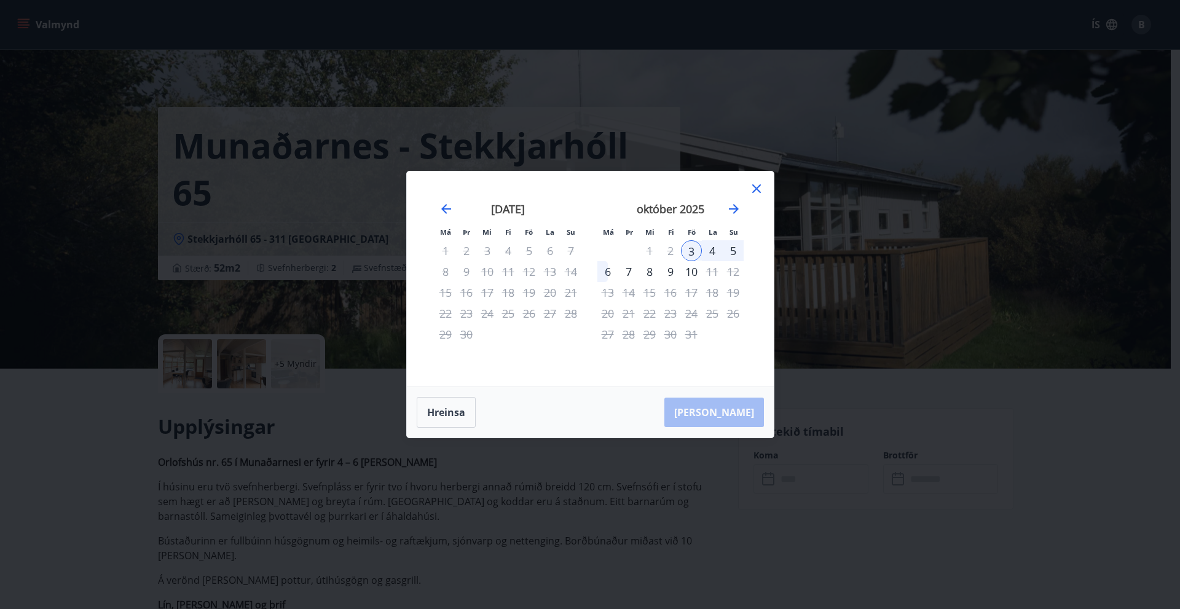
click at [607, 272] on div "6" at bounding box center [607, 271] width 21 height 21
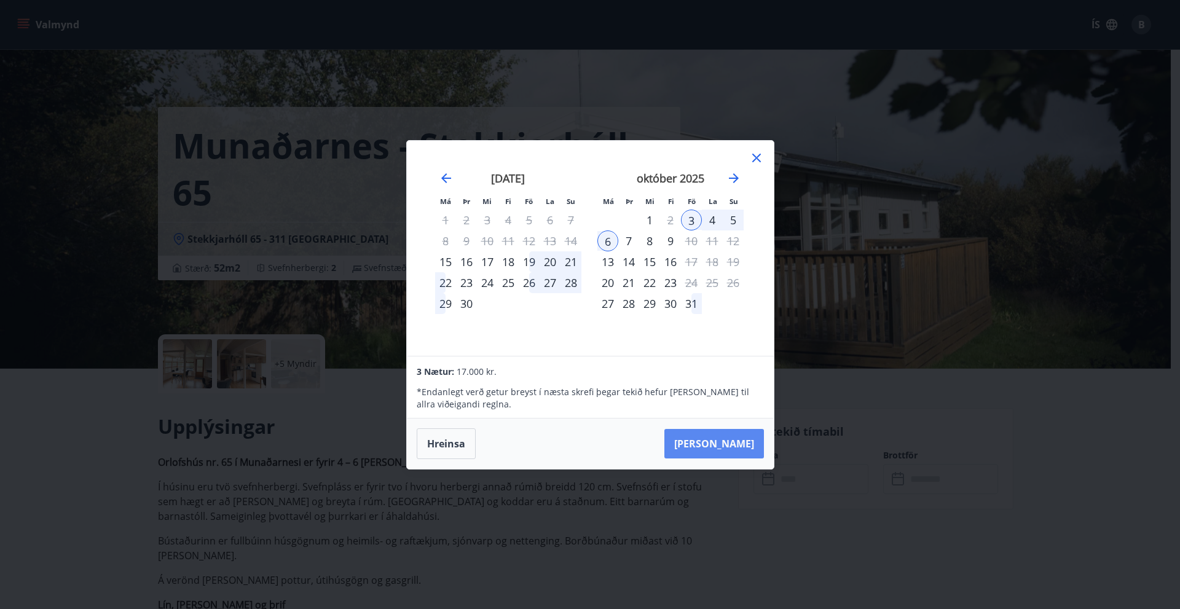
click at [744, 443] on button "[PERSON_NAME]" at bounding box center [714, 444] width 100 height 30
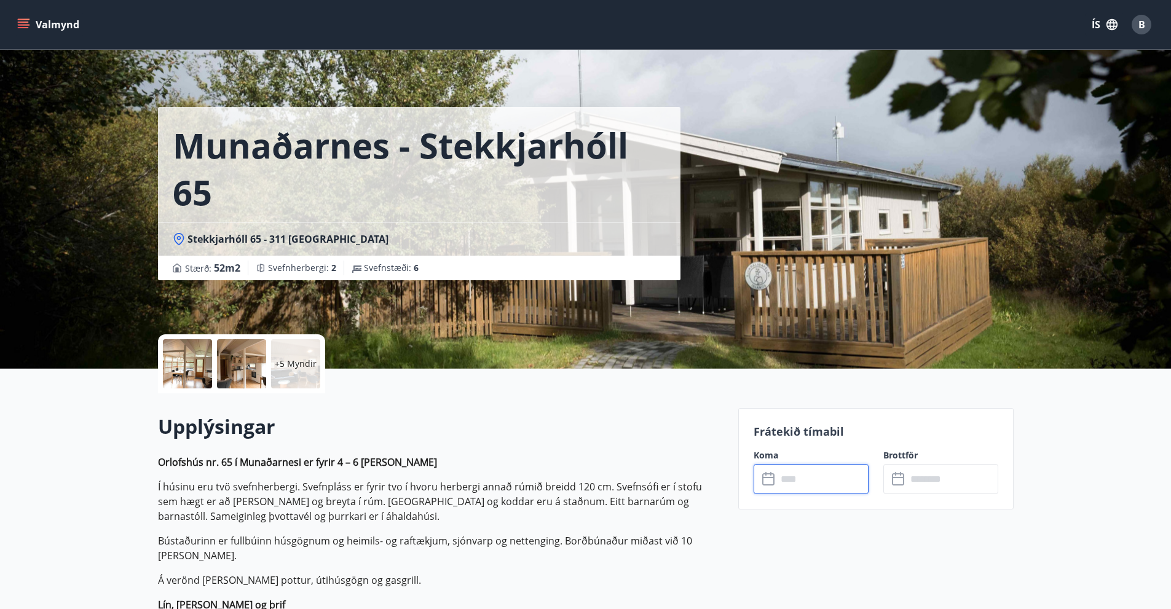
type input "******"
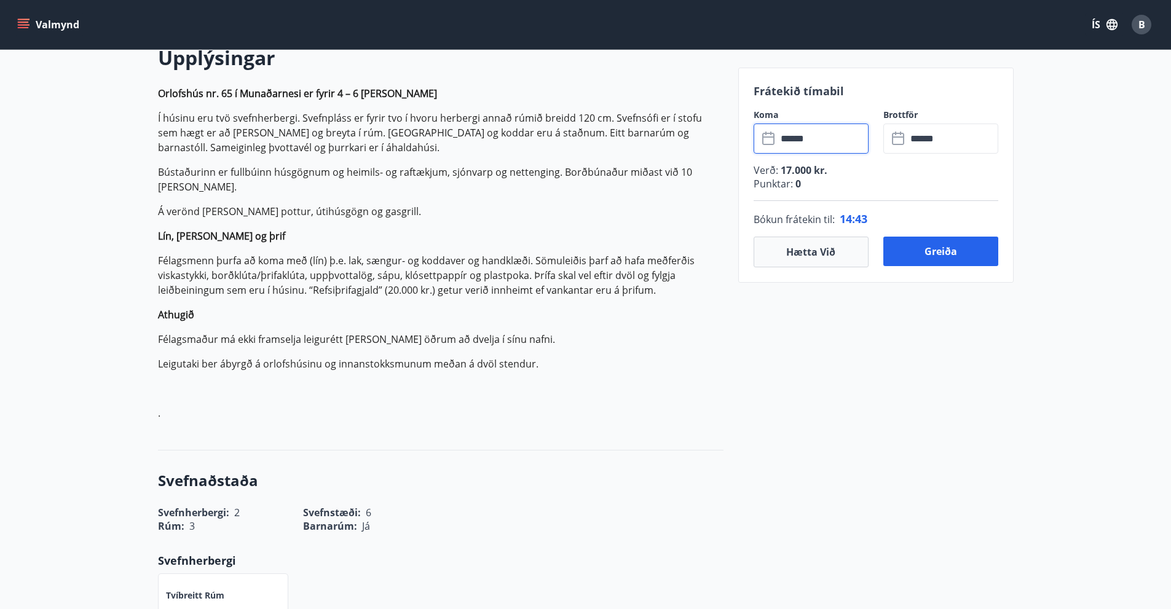
scroll to position [553, 0]
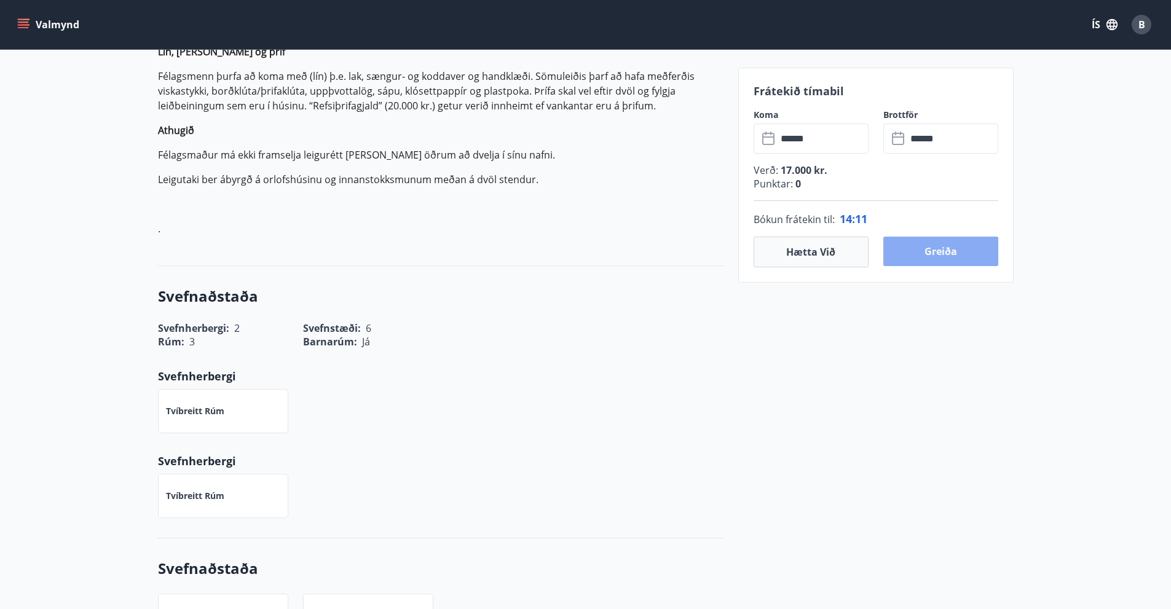
click at [934, 248] on button "Greiða" at bounding box center [940, 252] width 115 height 30
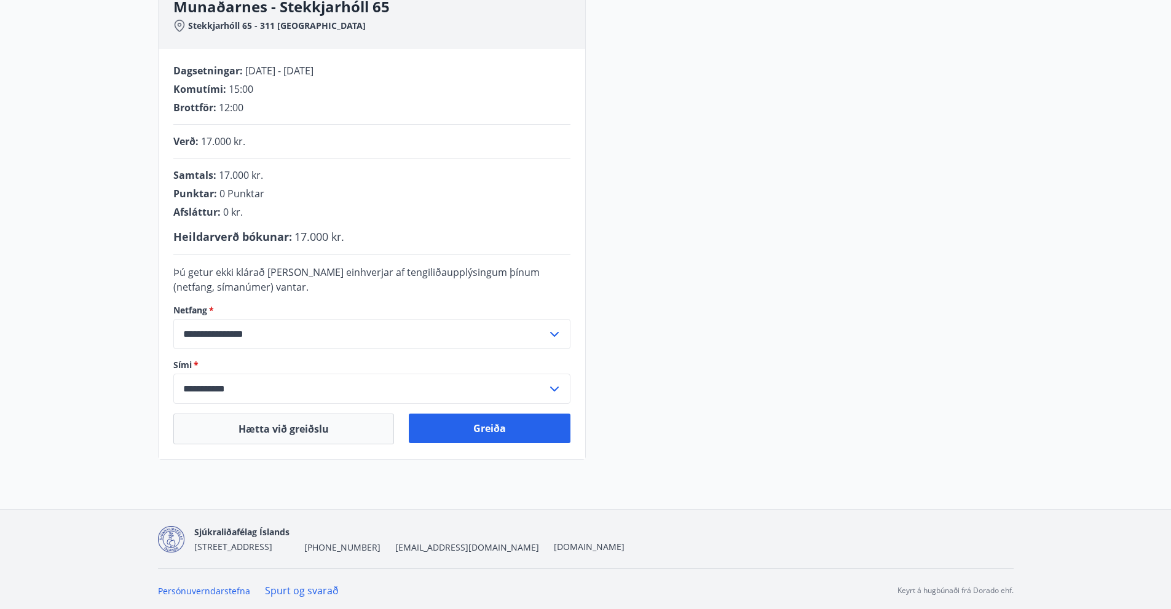
scroll to position [204, 0]
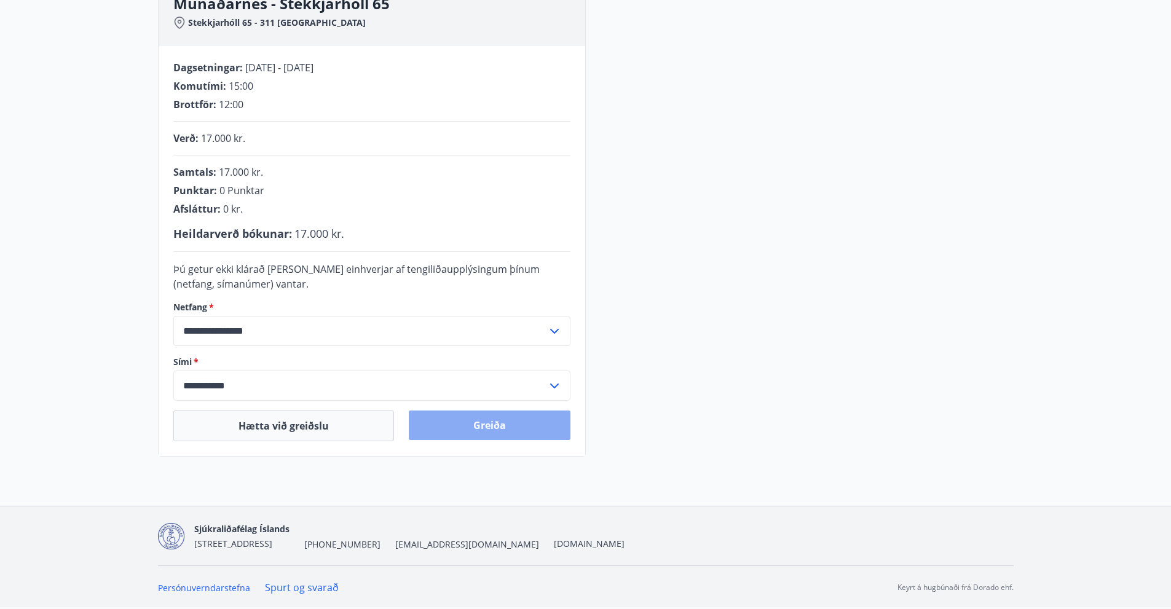
click at [513, 429] on button "Greiða" at bounding box center [490, 426] width 162 height 30
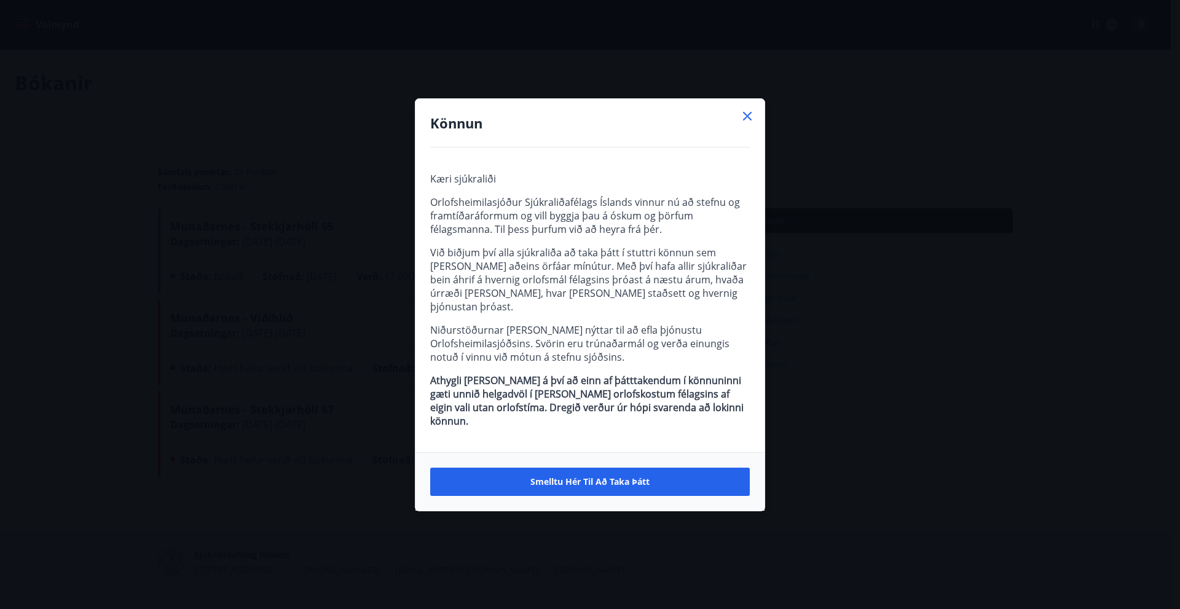
click at [746, 124] on icon at bounding box center [747, 116] width 15 height 15
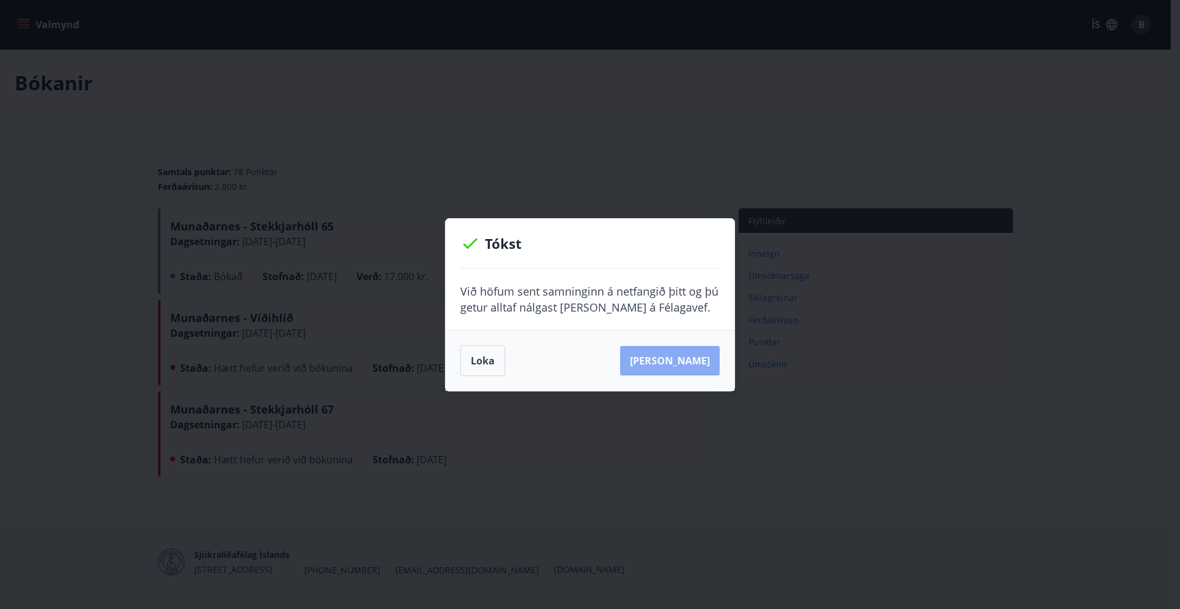
click at [695, 361] on button "Sjá samning" at bounding box center [670, 361] width 100 height 30
click at [482, 360] on button "Loka" at bounding box center [482, 360] width 45 height 31
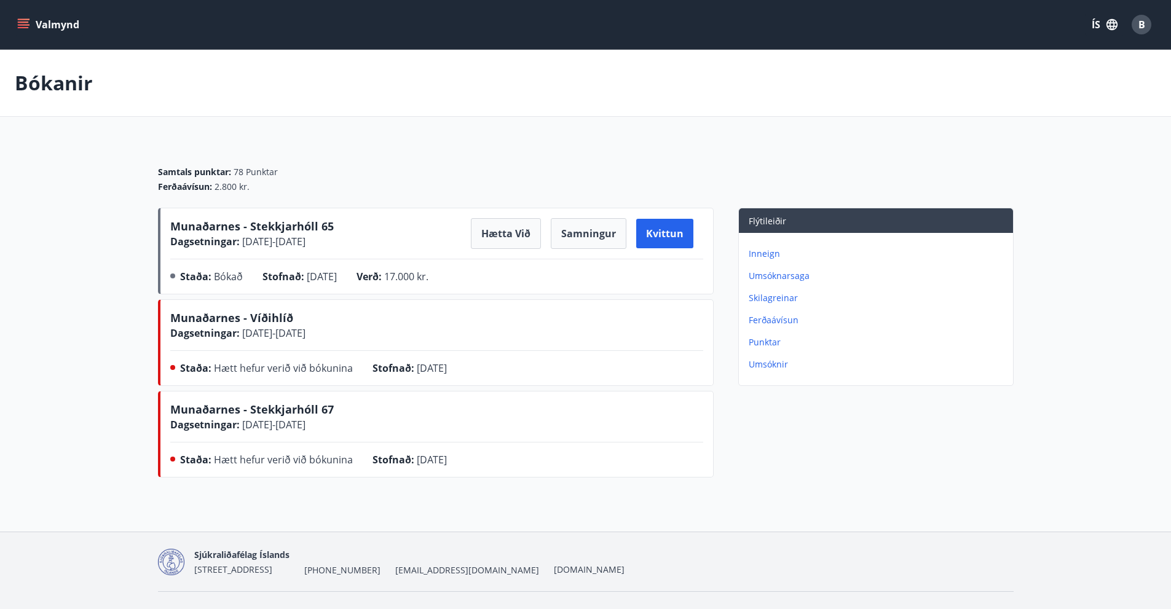
click at [22, 24] on icon "menu" at bounding box center [23, 24] width 12 height 12
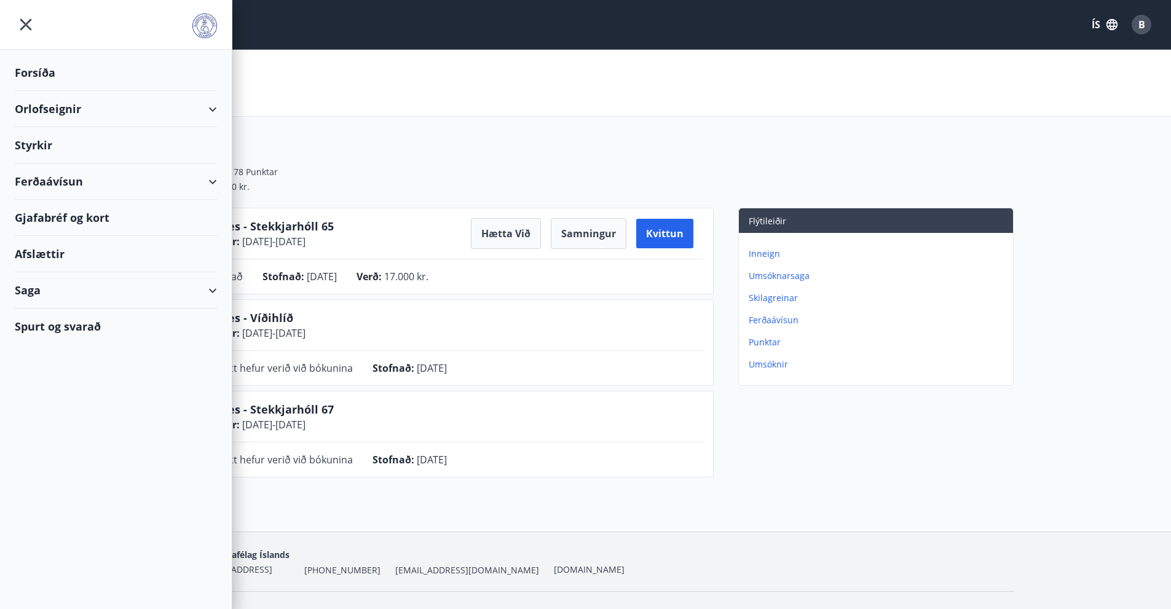
click at [56, 111] on div "Orlofseignir" at bounding box center [116, 109] width 202 height 36
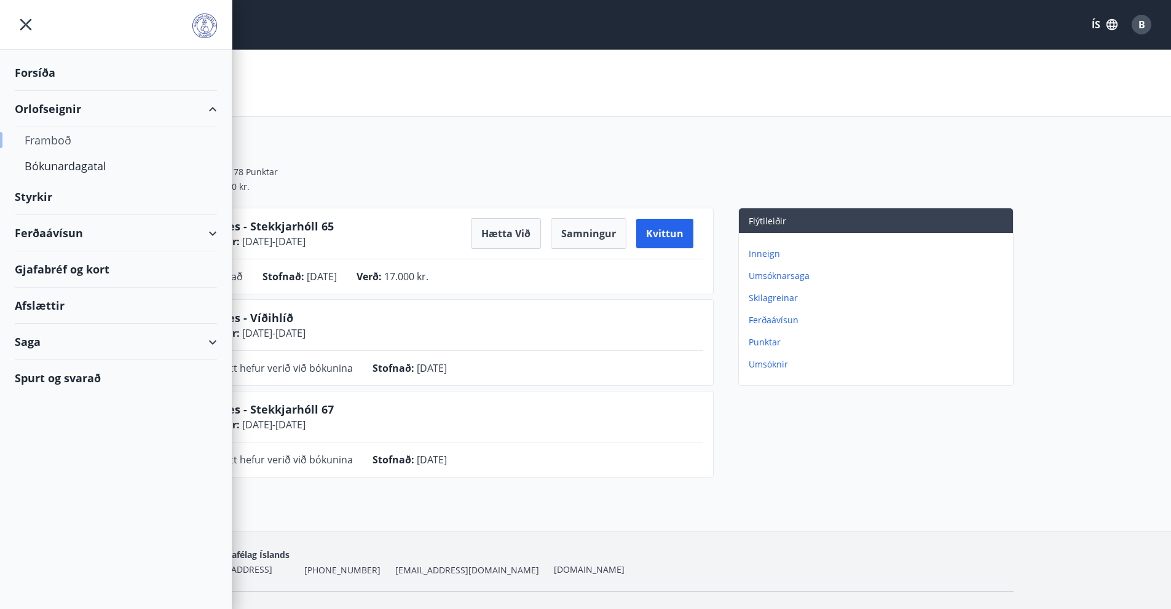
click at [52, 141] on div "Framboð" at bounding box center [116, 140] width 183 height 26
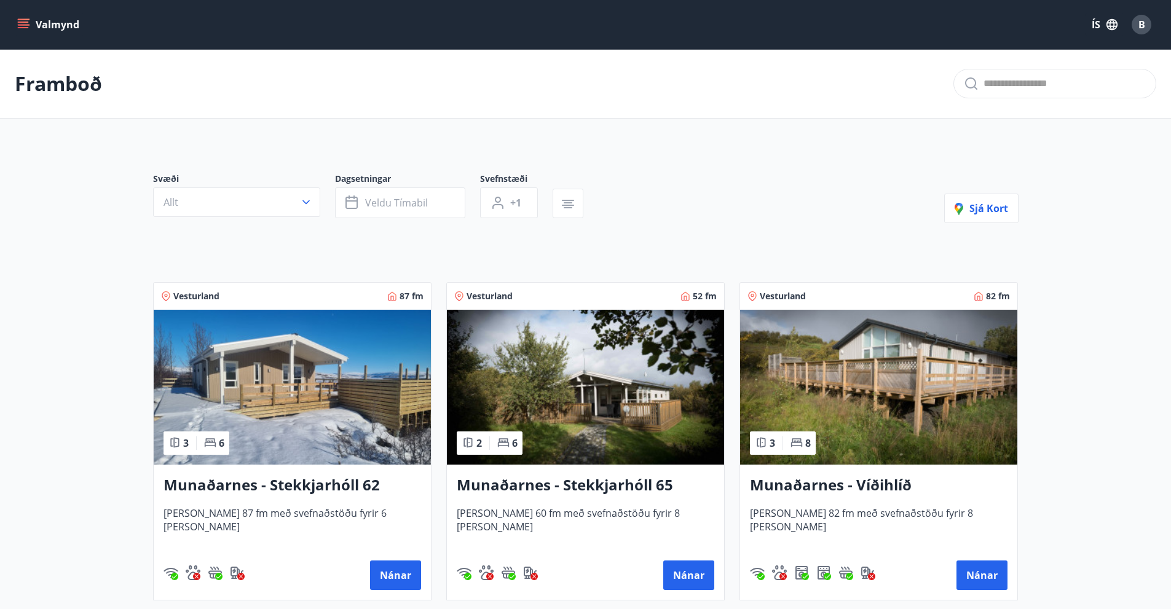
click at [623, 406] on img at bounding box center [585, 387] width 277 height 155
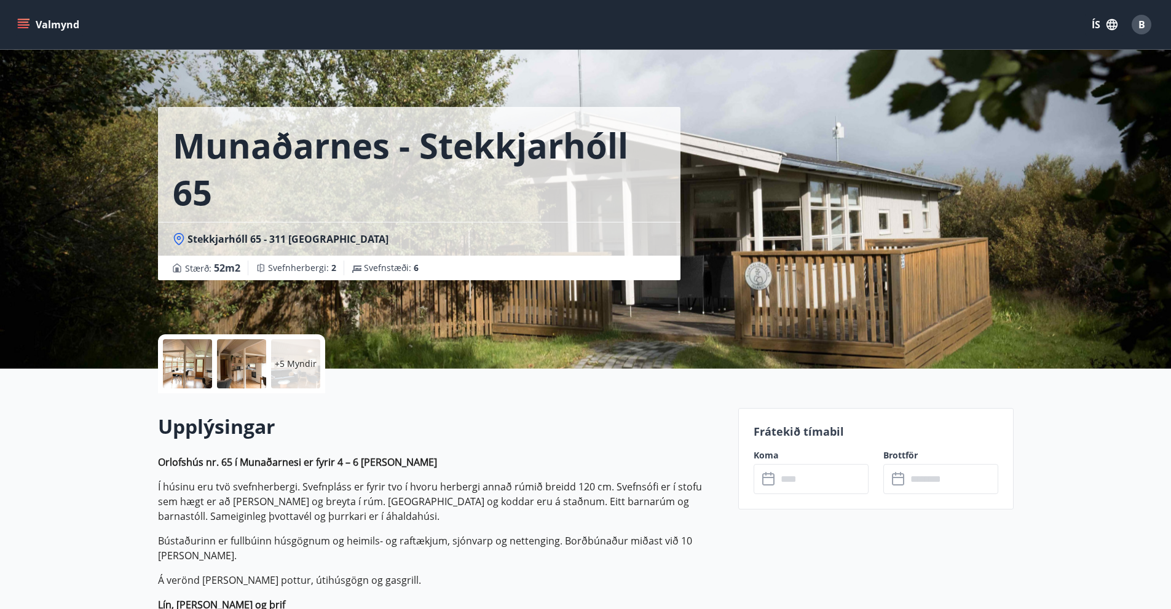
click at [290, 365] on p "+5 Myndir" at bounding box center [296, 364] width 42 height 12
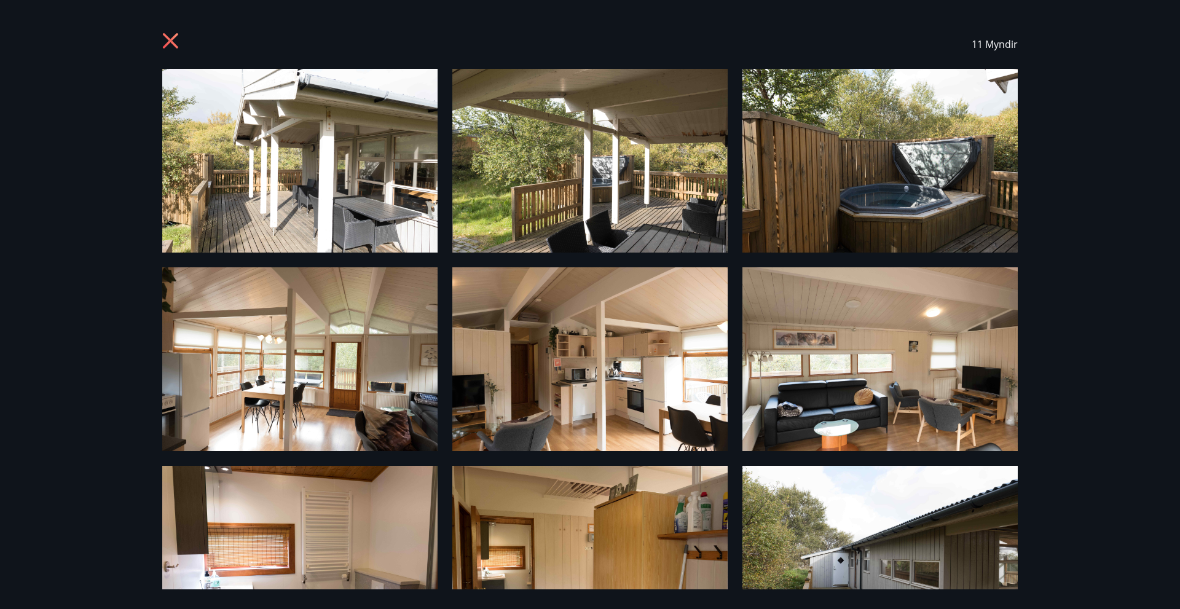
click at [314, 200] on img at bounding box center [299, 161] width 275 height 184
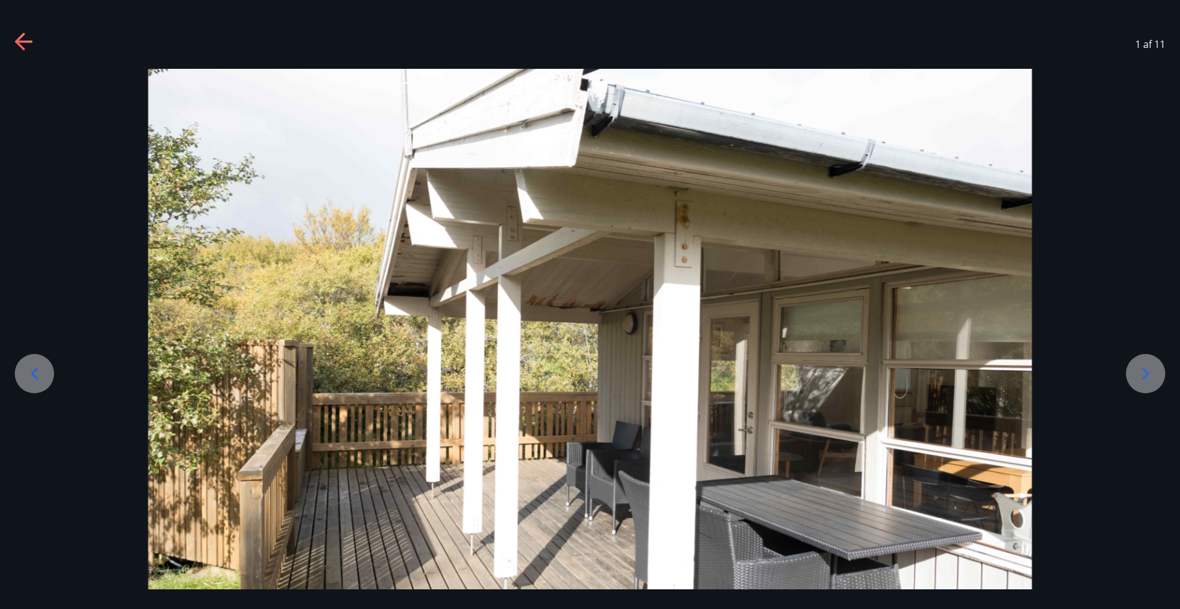
click at [1151, 380] on icon at bounding box center [1146, 374] width 20 height 20
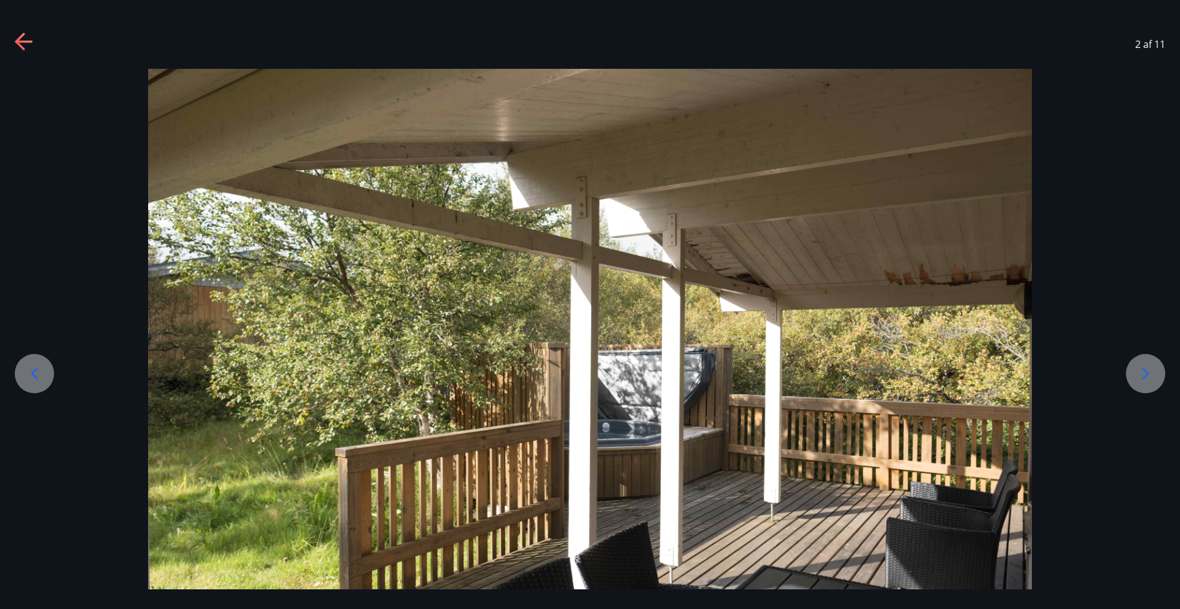
click at [1144, 386] on div at bounding box center [1145, 373] width 39 height 39
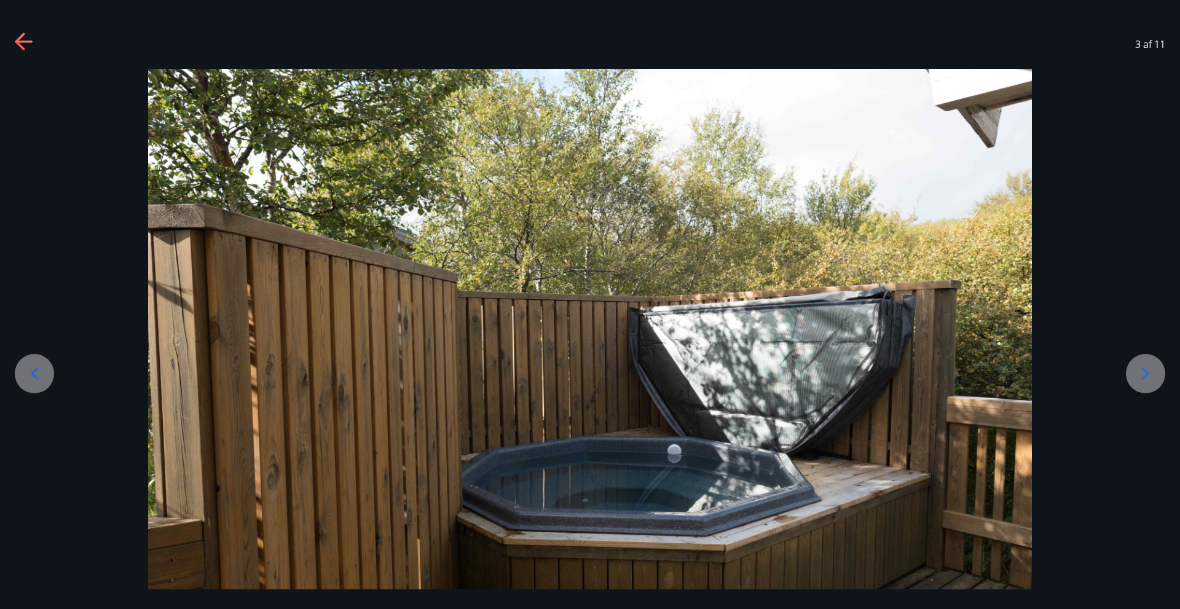
click at [1143, 377] on icon at bounding box center [1146, 374] width 20 height 20
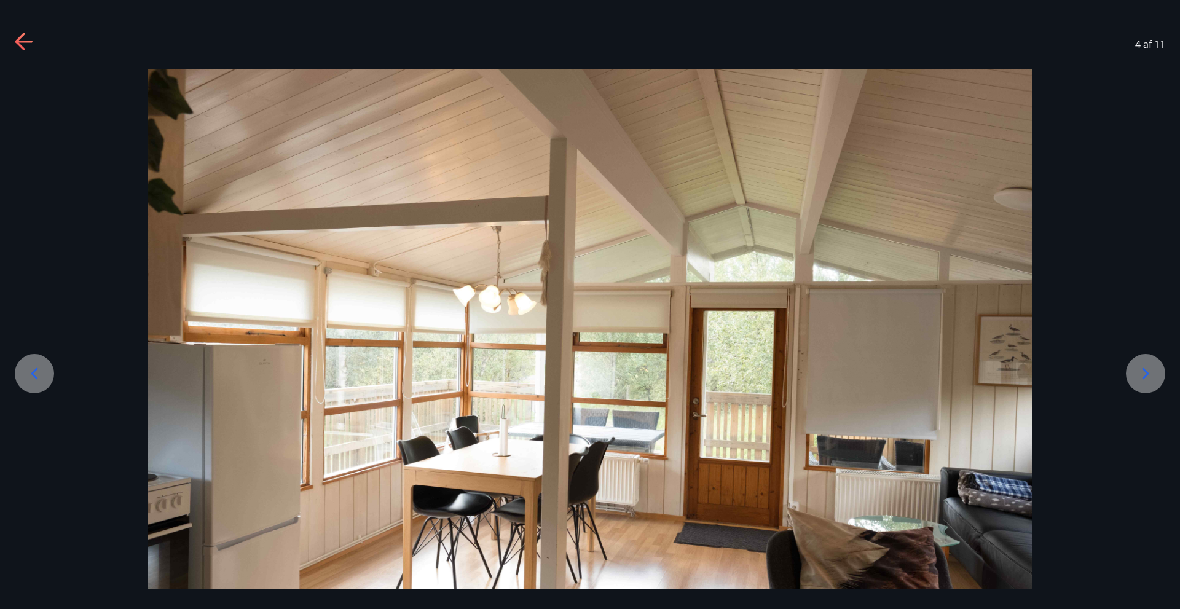
click at [1143, 377] on icon at bounding box center [1146, 374] width 20 height 20
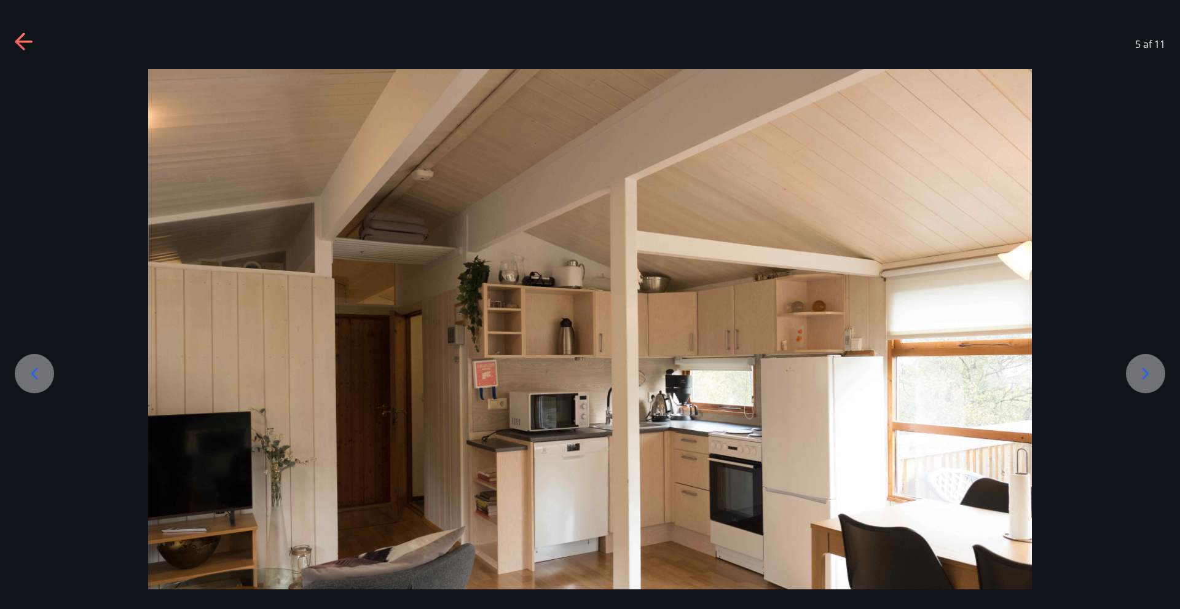
click at [1143, 383] on icon at bounding box center [1146, 374] width 20 height 20
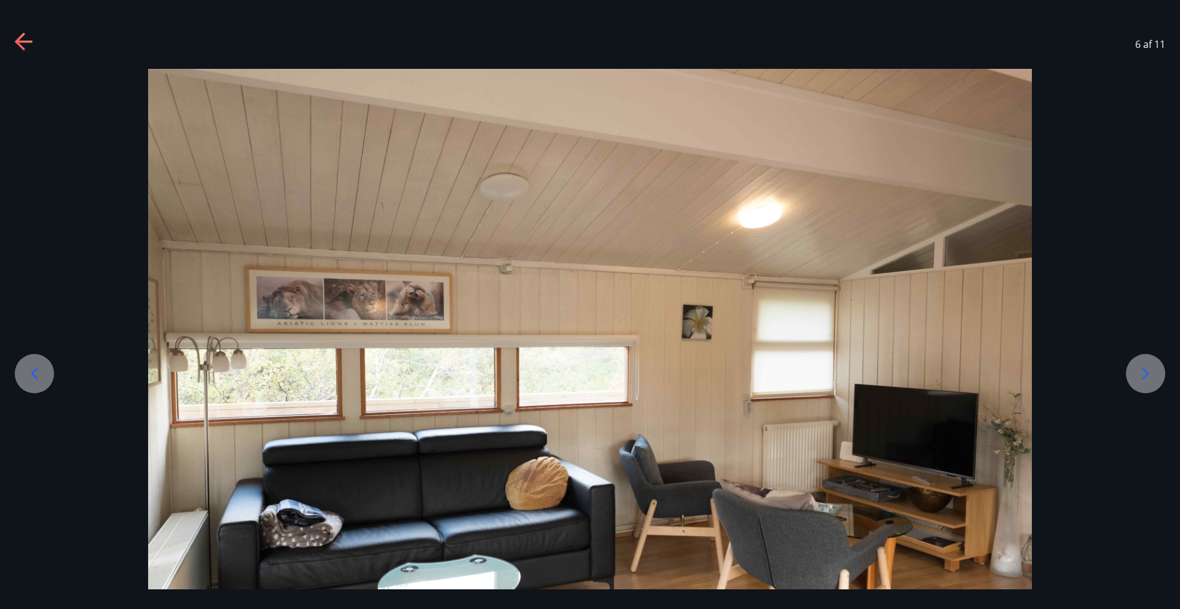
click at [1143, 383] on icon at bounding box center [1146, 374] width 20 height 20
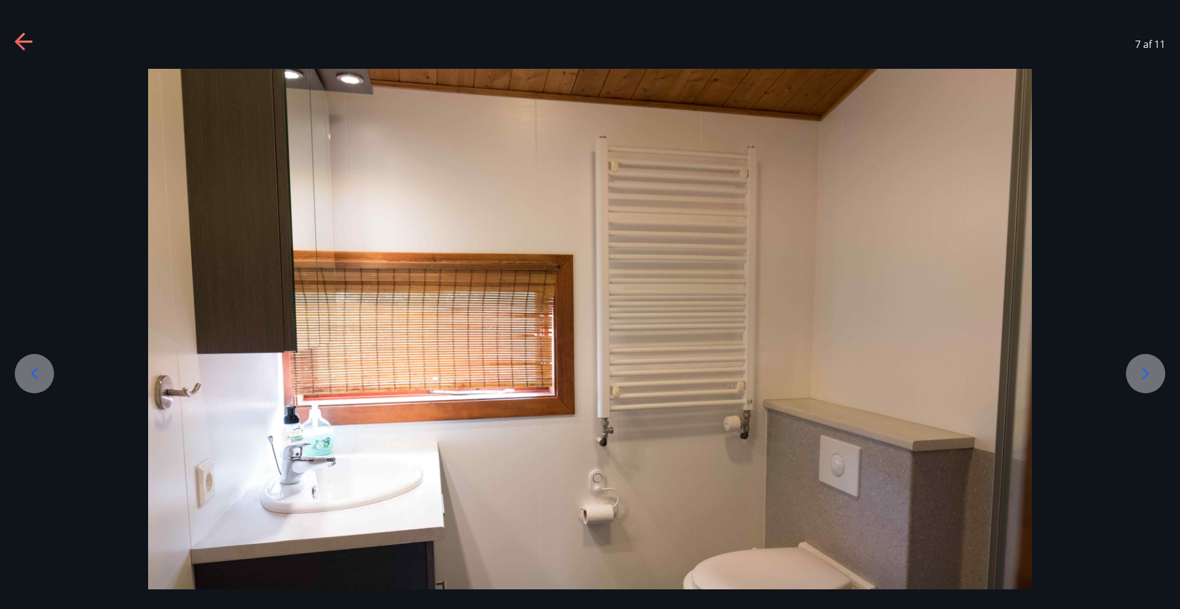
click at [1143, 383] on icon at bounding box center [1146, 374] width 20 height 20
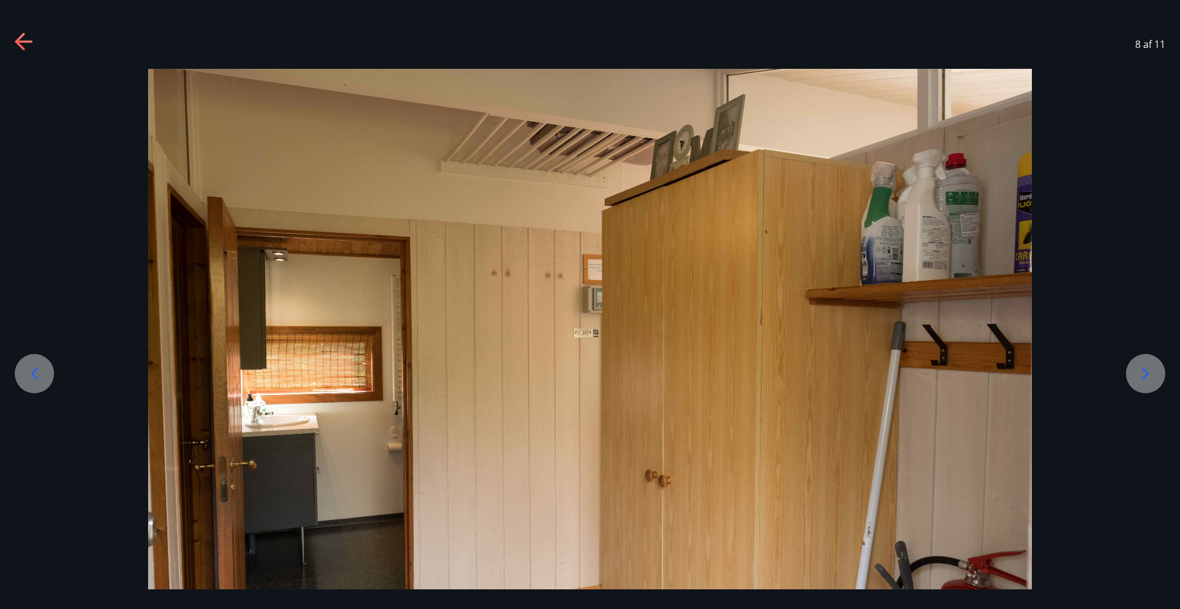
click at [1143, 383] on icon at bounding box center [1146, 374] width 20 height 20
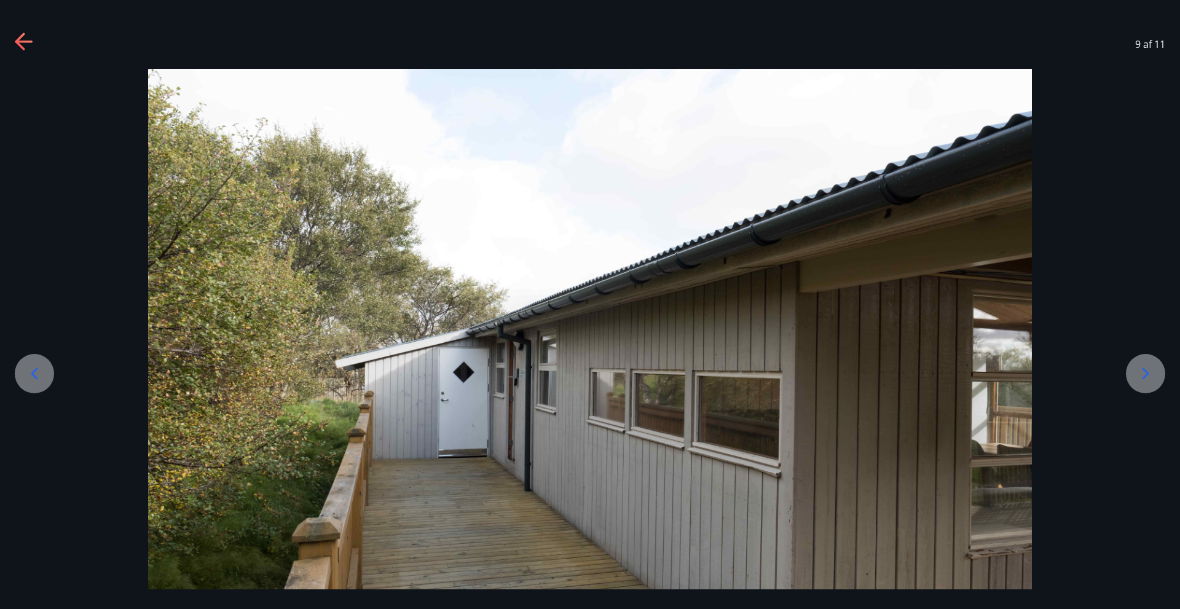
click at [1141, 379] on icon at bounding box center [1146, 374] width 20 height 20
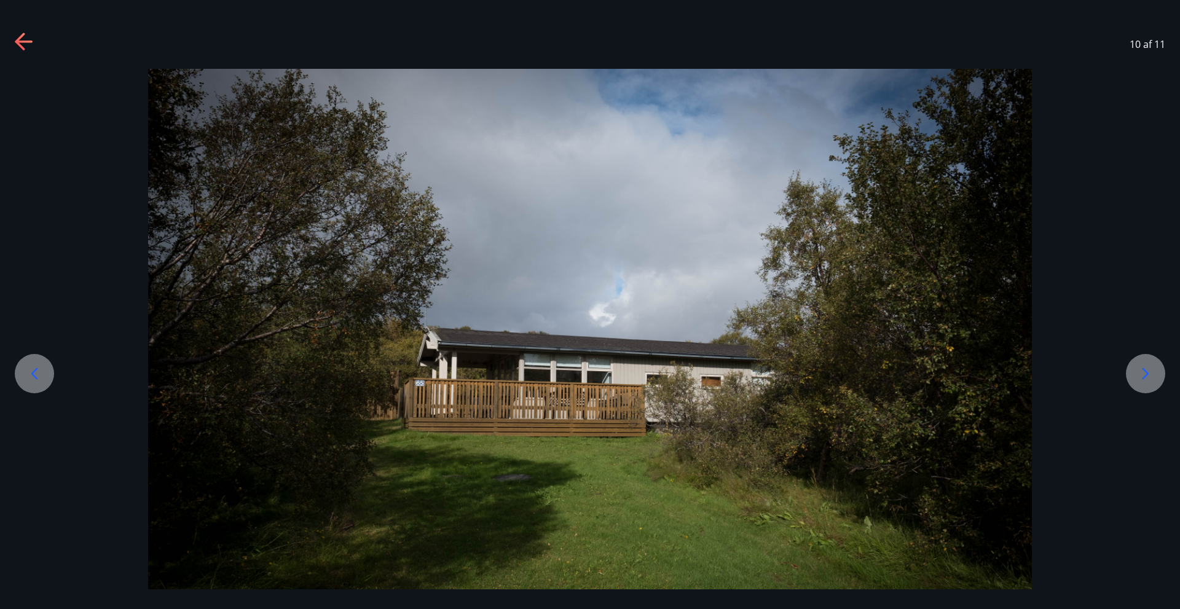
click at [25, 35] on icon at bounding box center [25, 43] width 20 height 20
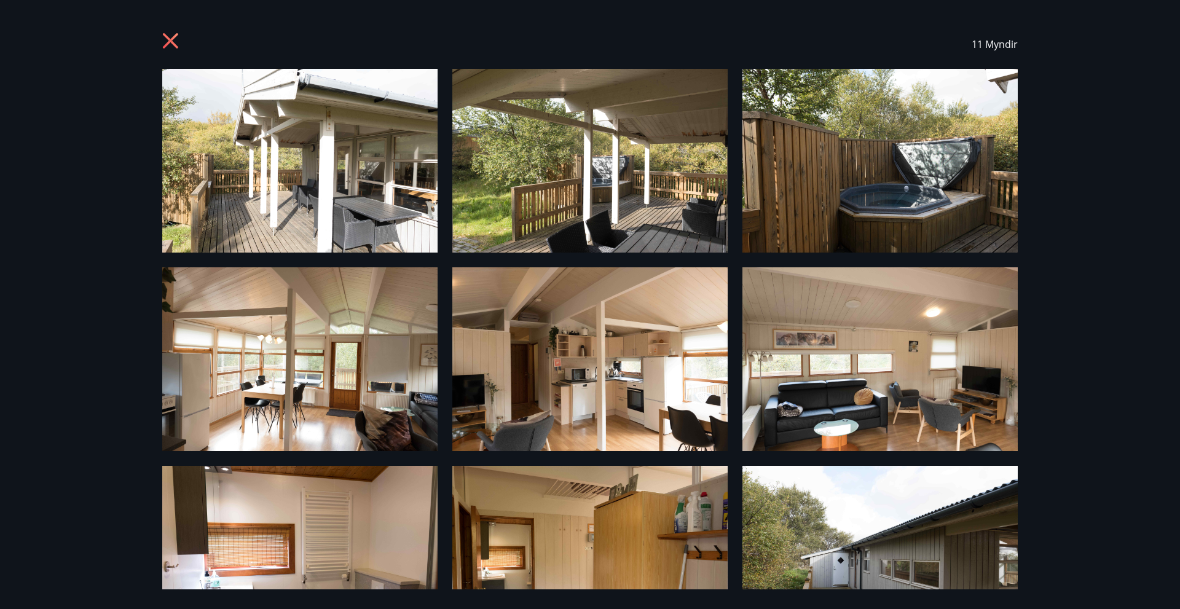
click at [1071, 449] on div "11 Myndir" at bounding box center [590, 304] width 1180 height 609
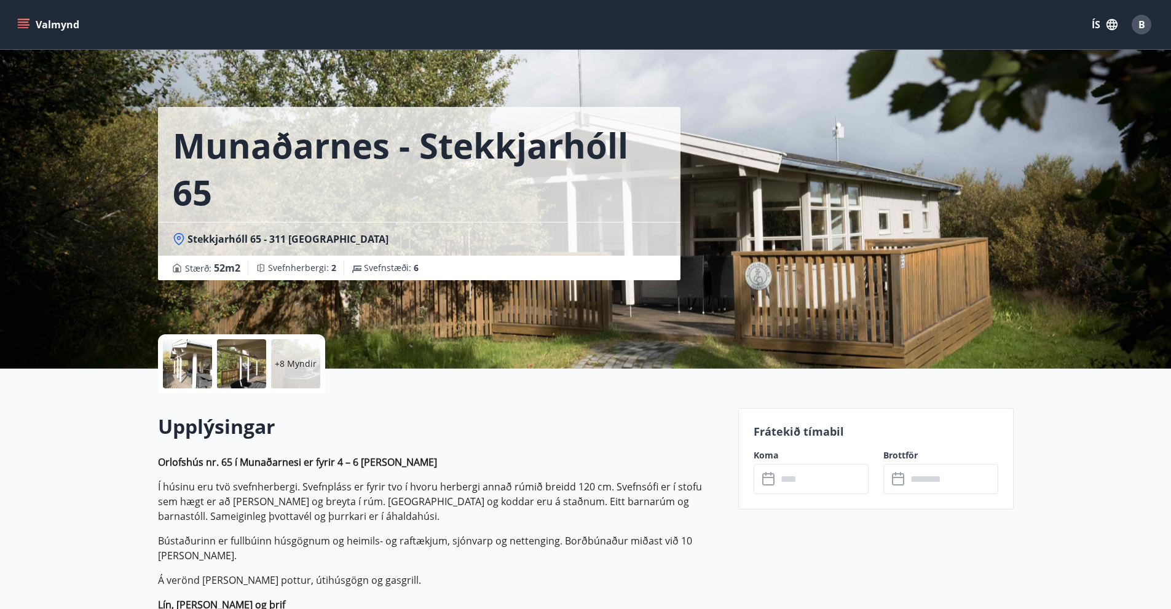
click at [55, 25] on button "Valmynd" at bounding box center [49, 25] width 69 height 22
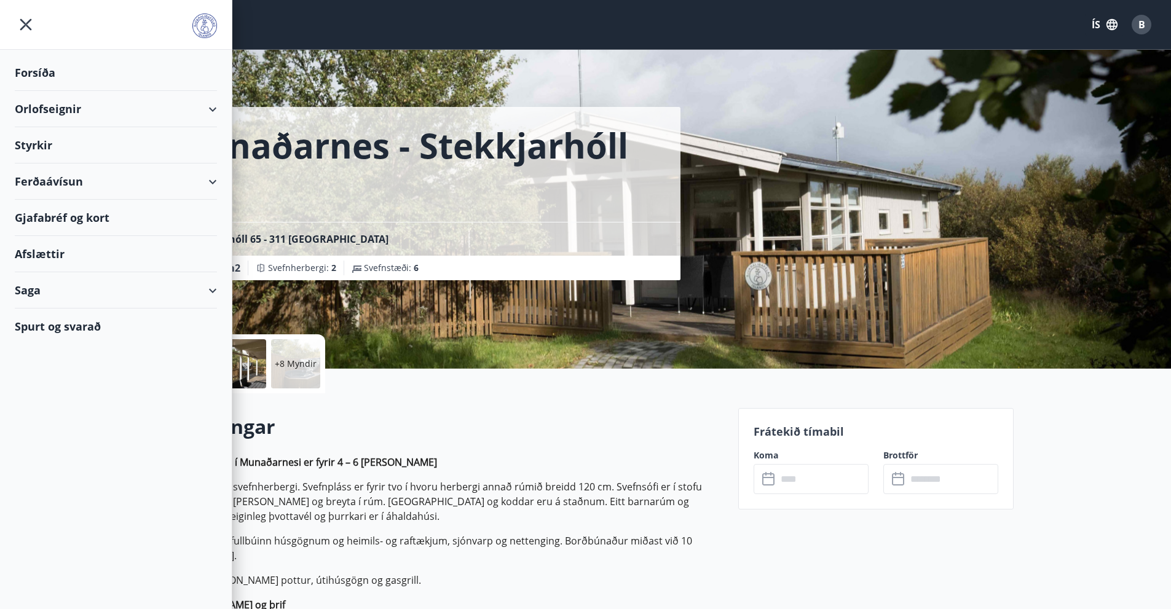
click at [385, 77] on div "Munaðarnes - Stekkjarhóll 65 Stekkjarhóll 65 - 311 Borgarnes Stærð : 52 m2 Svef…" at bounding box center [443, 140] width 570 height 280
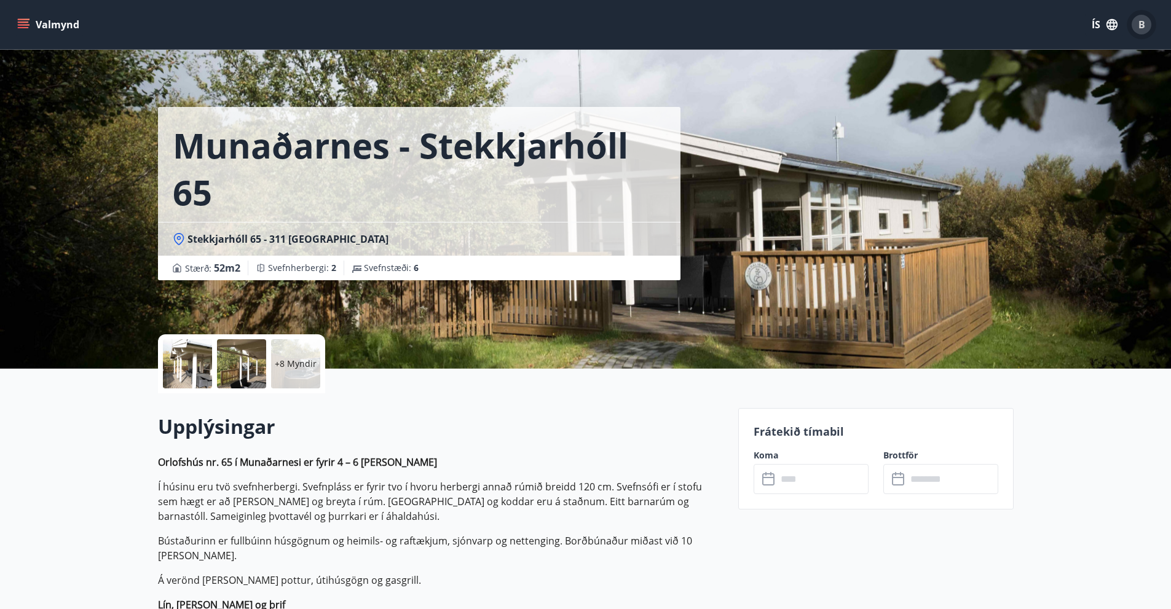
click at [1142, 23] on span "B" at bounding box center [1141, 25] width 7 height 14
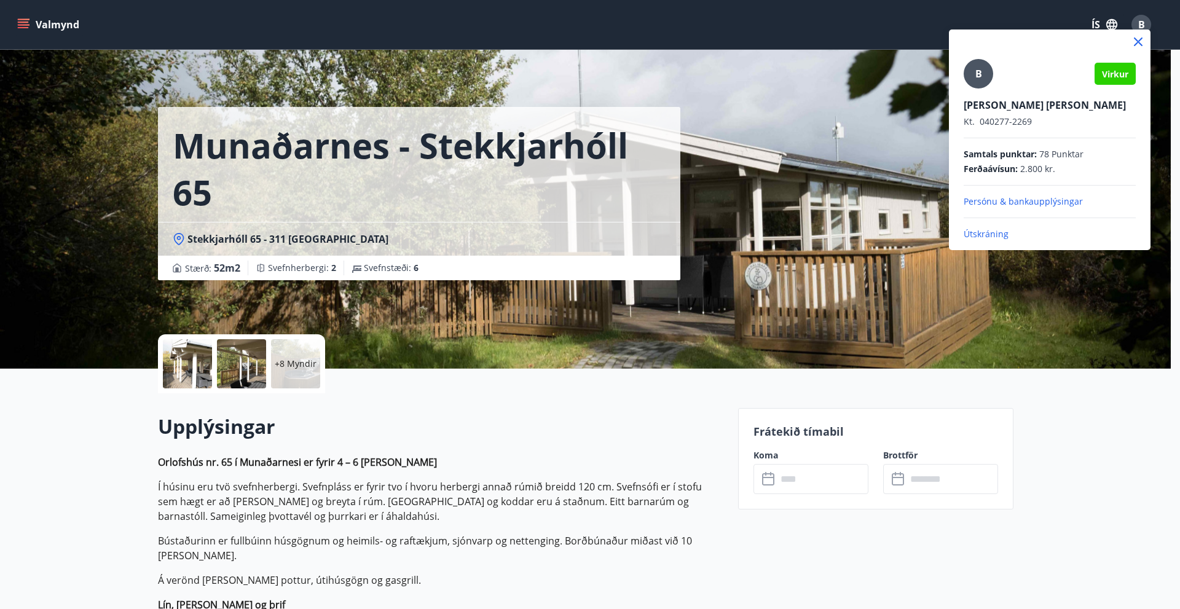
click at [976, 232] on p "Útskráning" at bounding box center [1050, 234] width 172 height 12
